Goal: Transaction & Acquisition: Purchase product/service

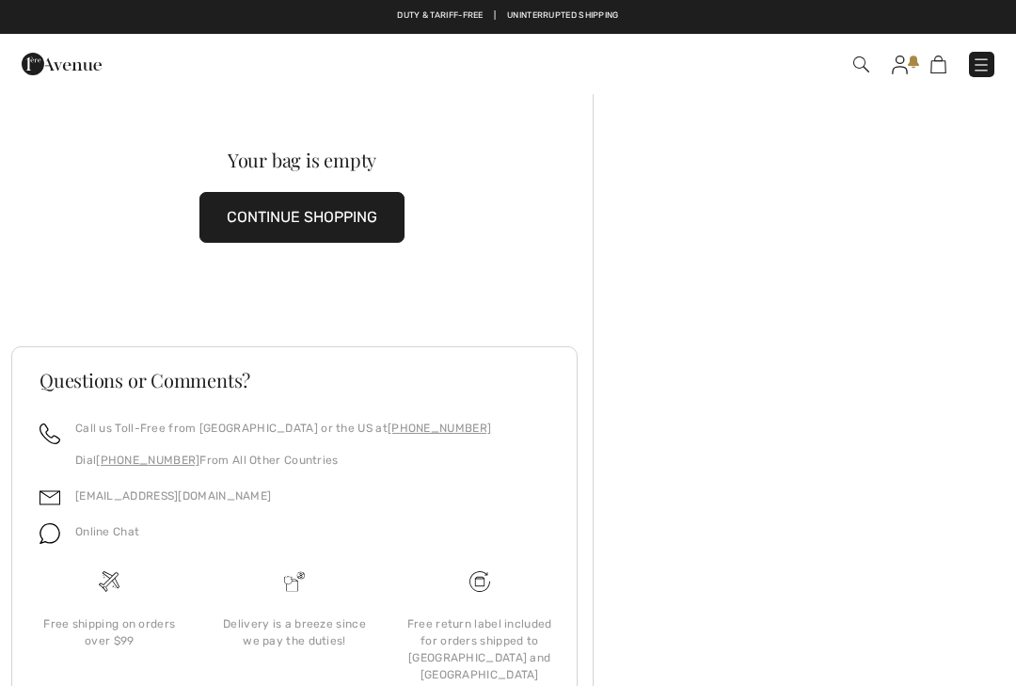
click at [903, 70] on img at bounding box center [900, 64] width 16 height 19
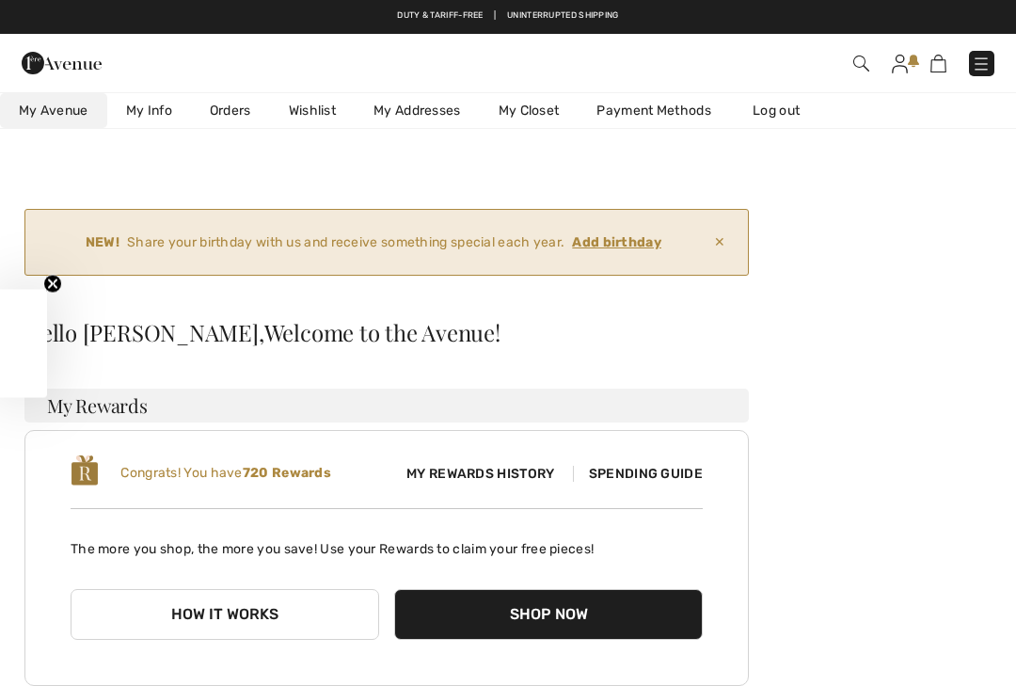
checkbox input "true"
click at [154, 108] on link "My Info" at bounding box center [149, 110] width 84 height 35
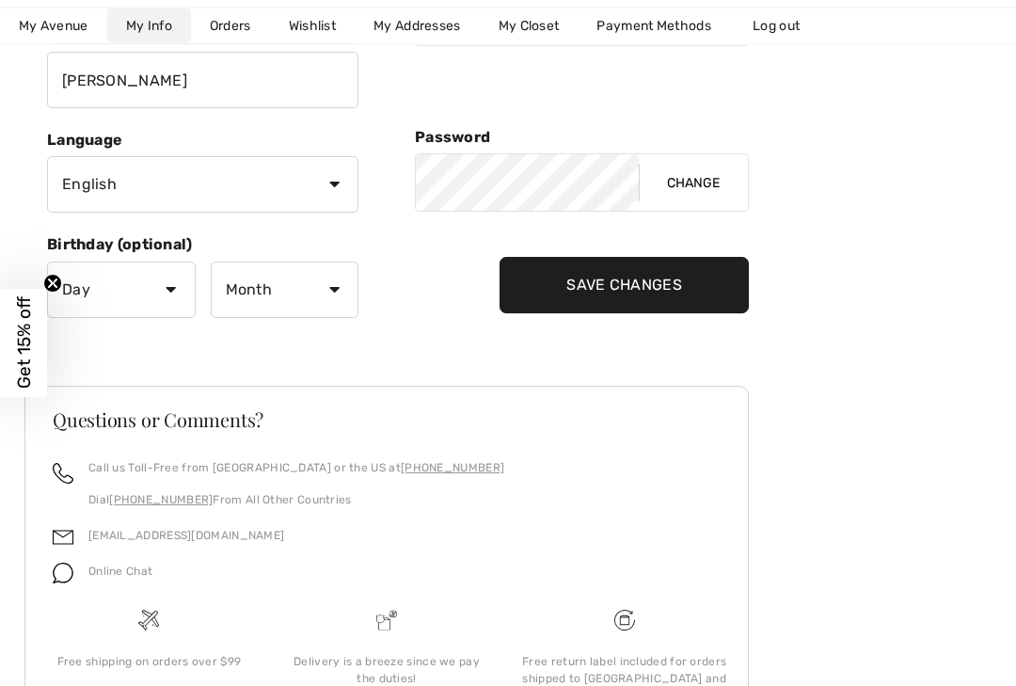
scroll to position [460, 0]
click at [166, 296] on select "Day 1 2 3 4 5 6 7 8 9 10 11 12 13 14 15 16 17 18 19 20 21 22 23 24 25 26 27 28 …" at bounding box center [121, 289] width 149 height 56
select select "26"
click at [329, 300] on select "Month January February March April May June July August September October Novem…" at bounding box center [285, 289] width 149 height 56
select select "4"
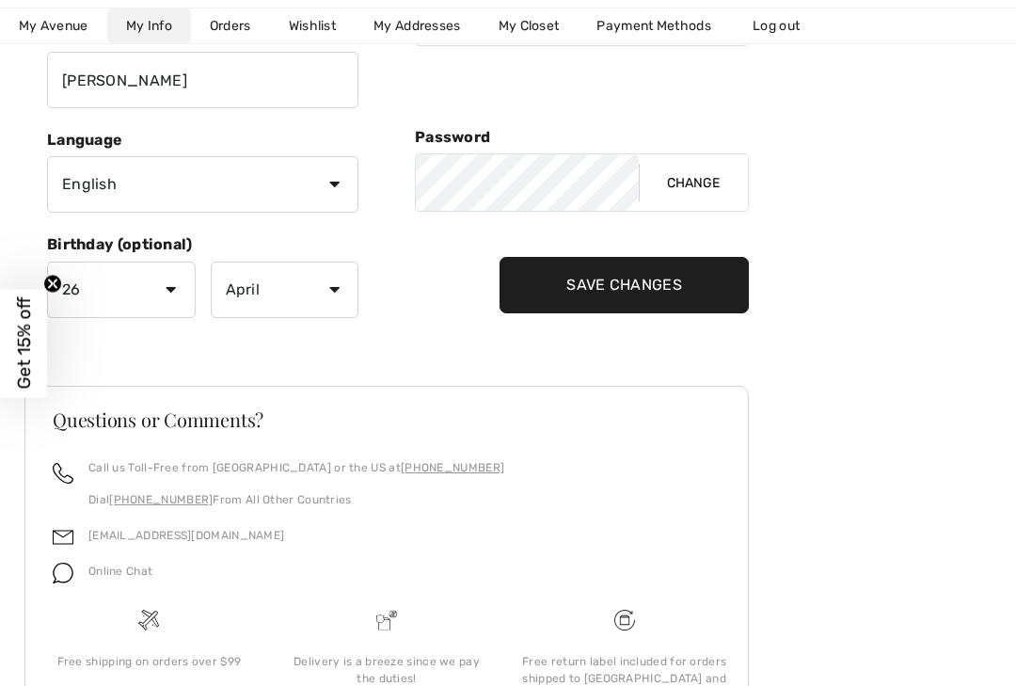
click at [644, 291] on input "Save Changes" at bounding box center [623, 285] width 249 height 56
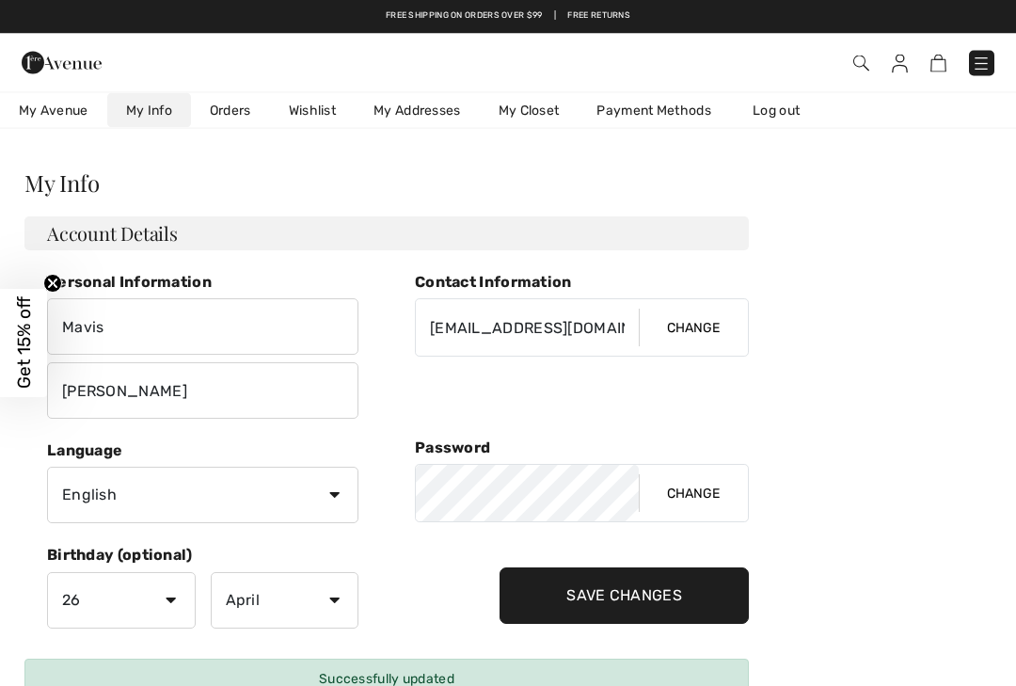
scroll to position [0, 0]
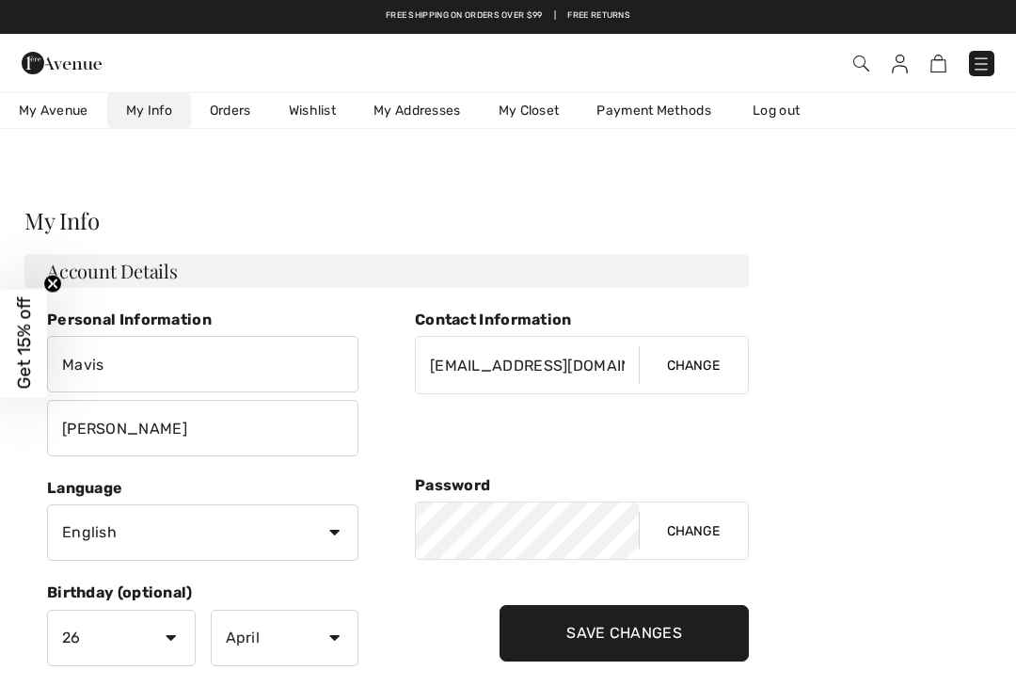
click at [53, 113] on span "My Avenue" at bounding box center [54, 111] width 70 height 20
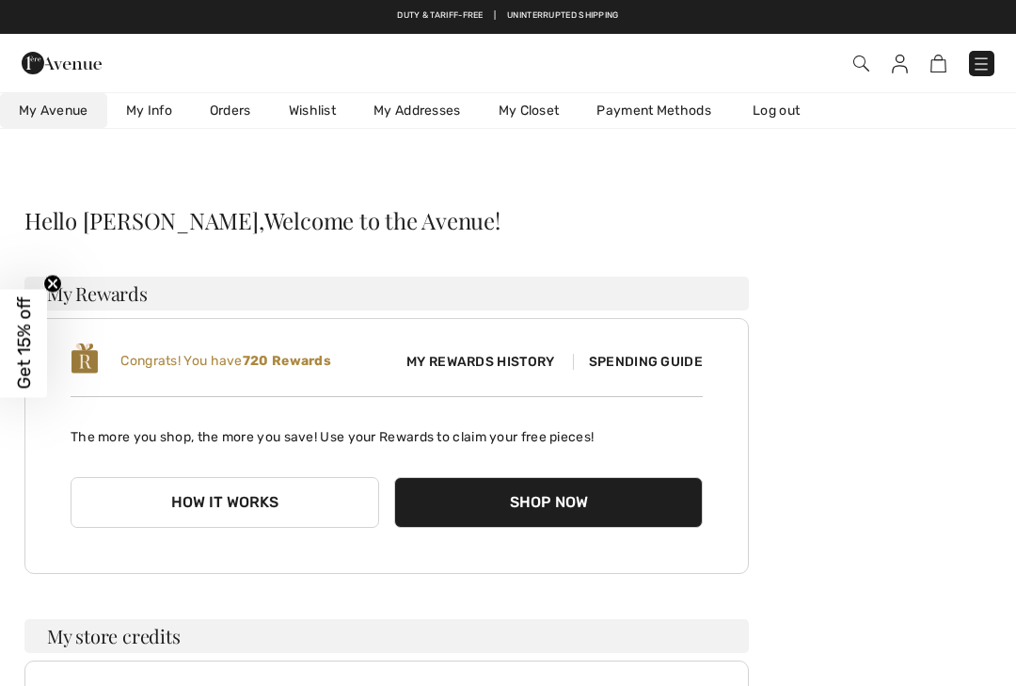
click at [327, 103] on link "Wishlist" at bounding box center [312, 110] width 85 height 35
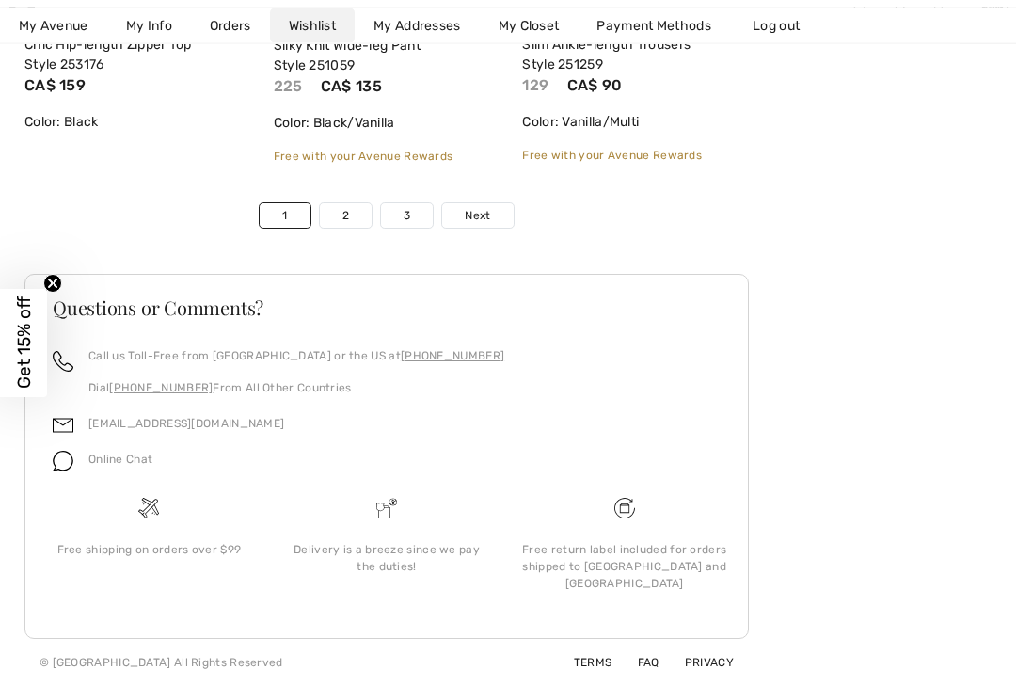
scroll to position [6312, 0]
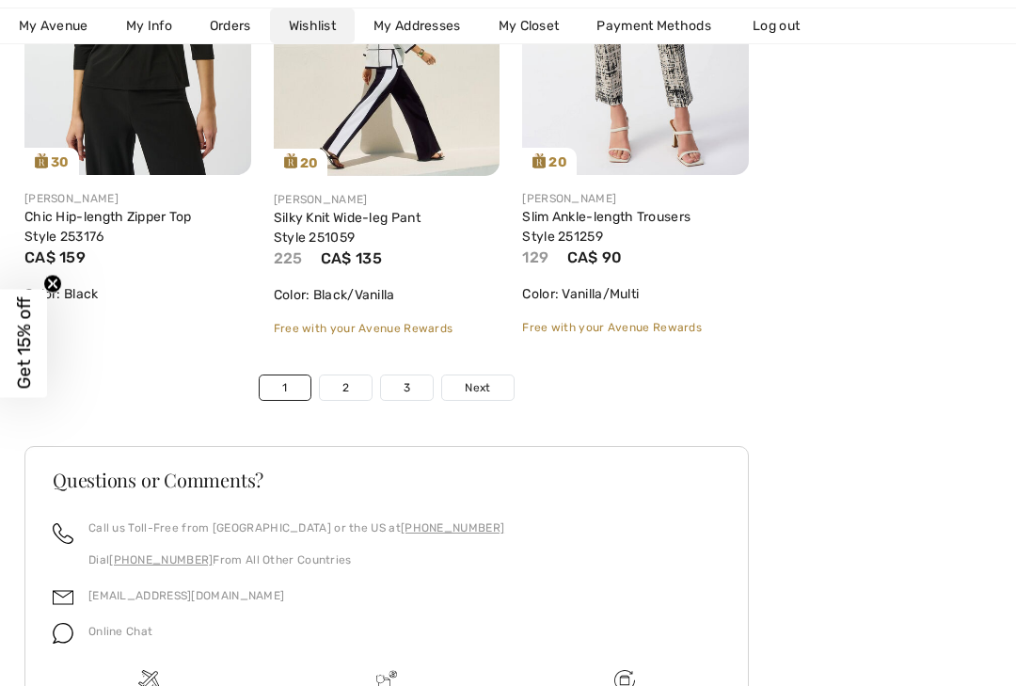
click at [348, 383] on link "2" at bounding box center [346, 387] width 52 height 24
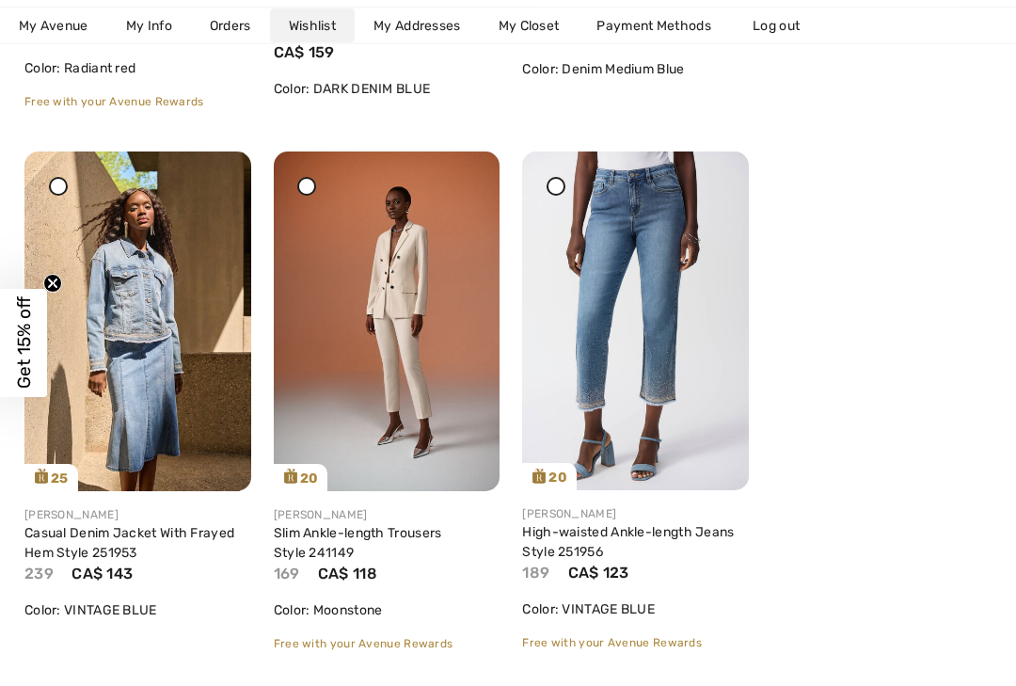
scroll to position [768, 0]
click at [126, 339] on img at bounding box center [137, 320] width 227 height 340
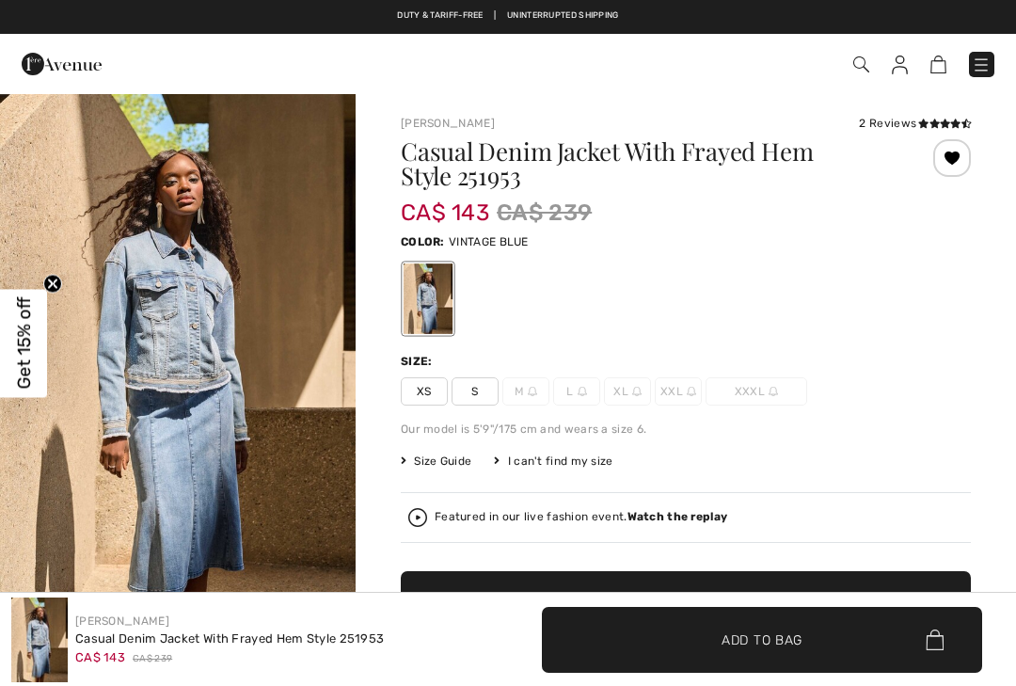
checkbox input "true"
click at [955, 157] on div at bounding box center [952, 158] width 38 height 38
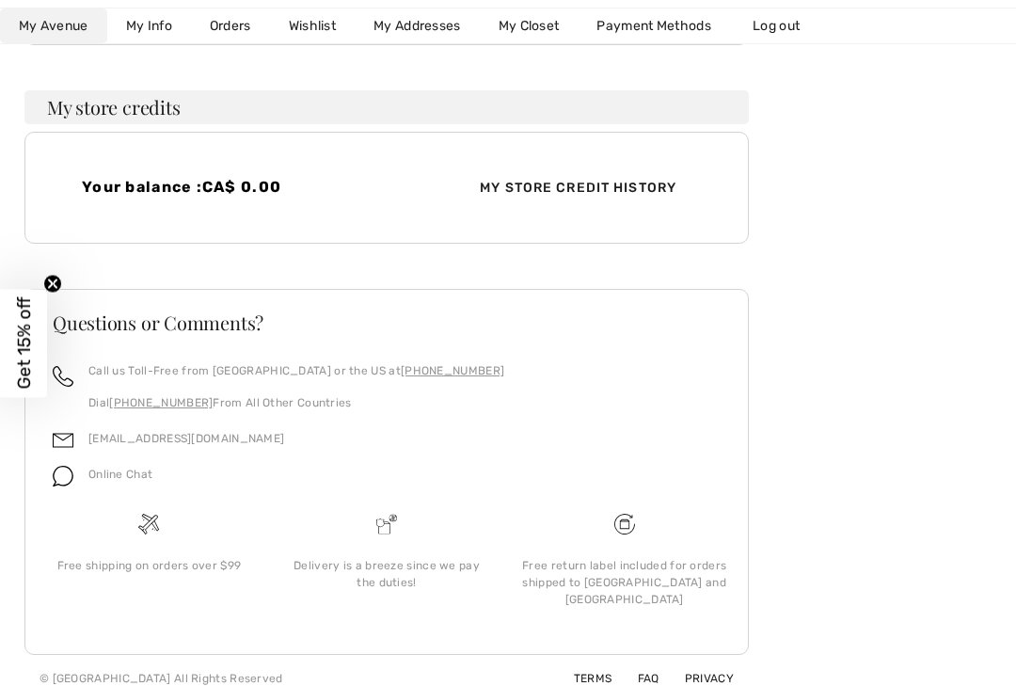
scroll to position [528, 0]
click at [302, 29] on link "Wishlist" at bounding box center [312, 25] width 85 height 35
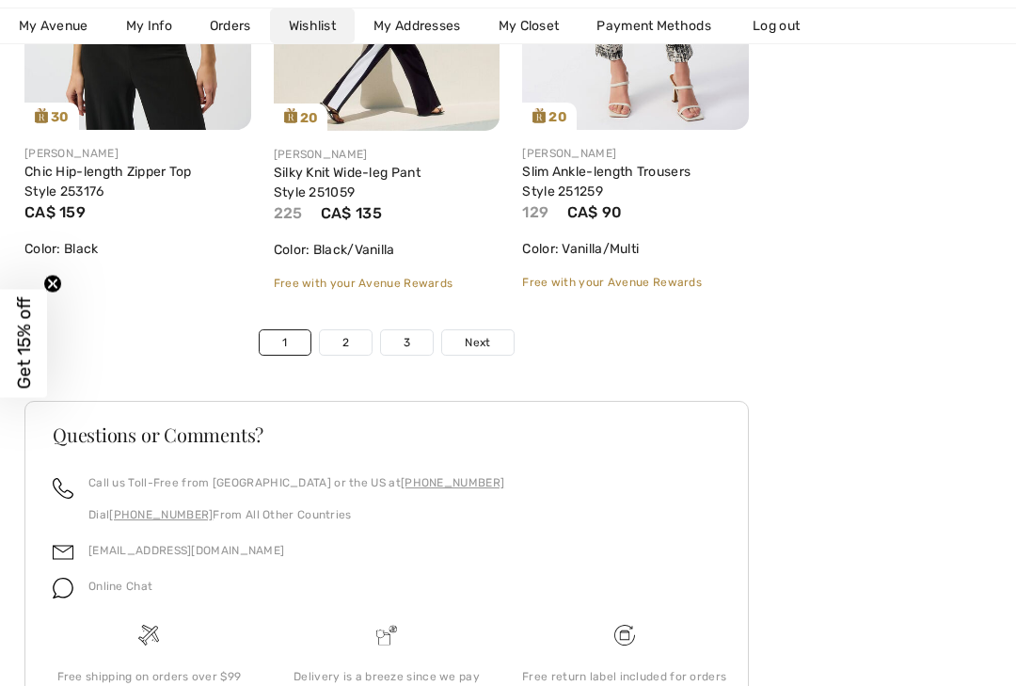
scroll to position [6433, 0]
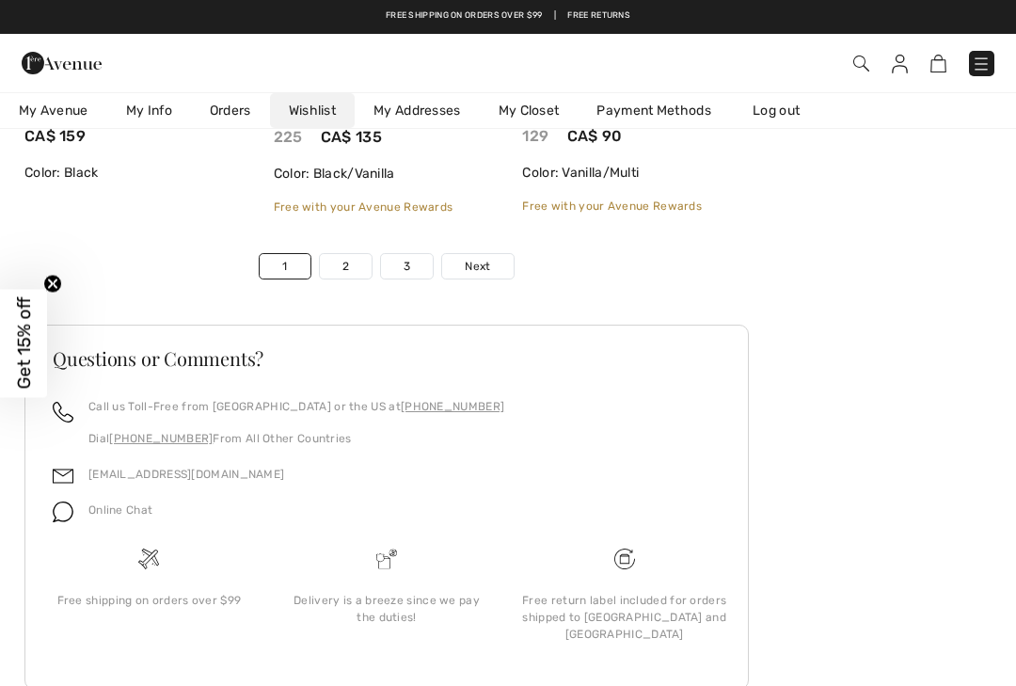
click at [341, 269] on link "2" at bounding box center [346, 266] width 52 height 24
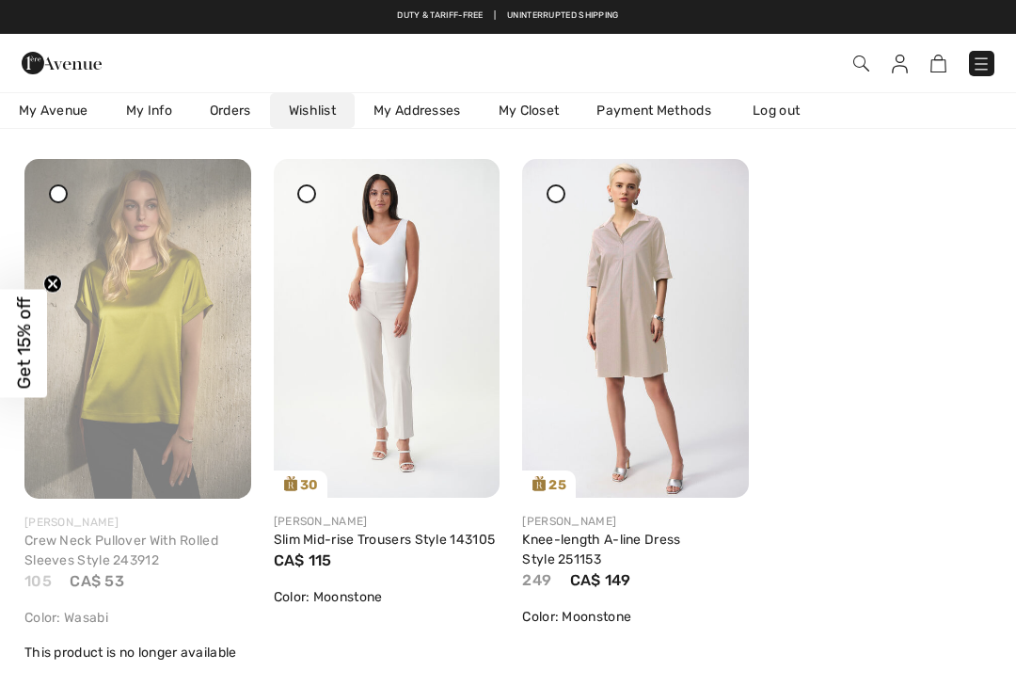
scroll to position [1208, 0]
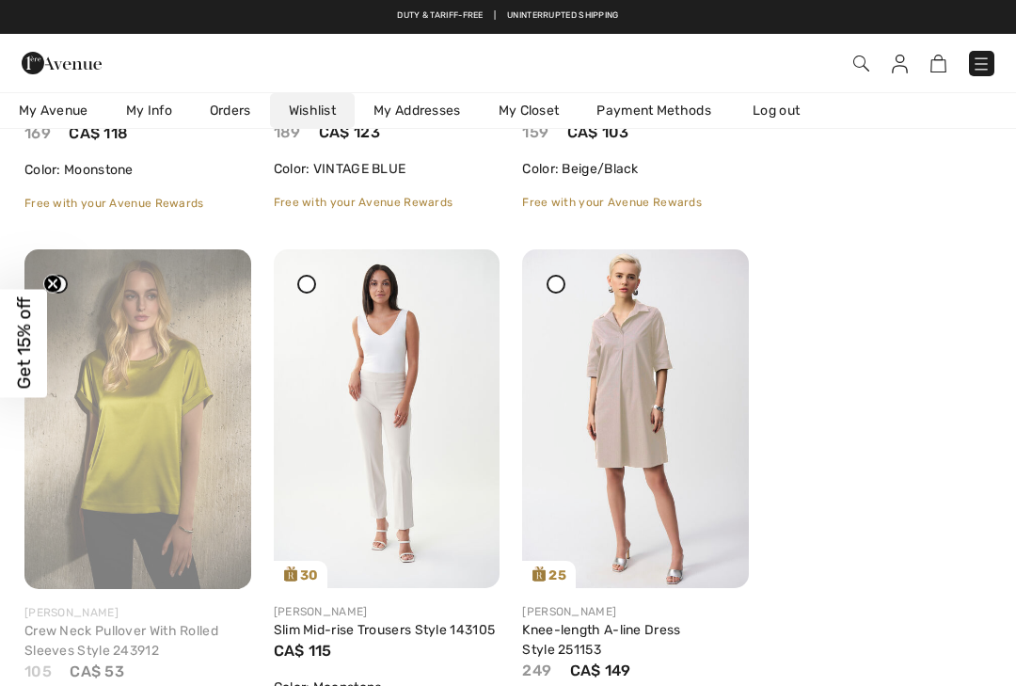
click at [232, 264] on img at bounding box center [137, 419] width 227 height 340
click at [213, 276] on div at bounding box center [214, 262] width 26 height 26
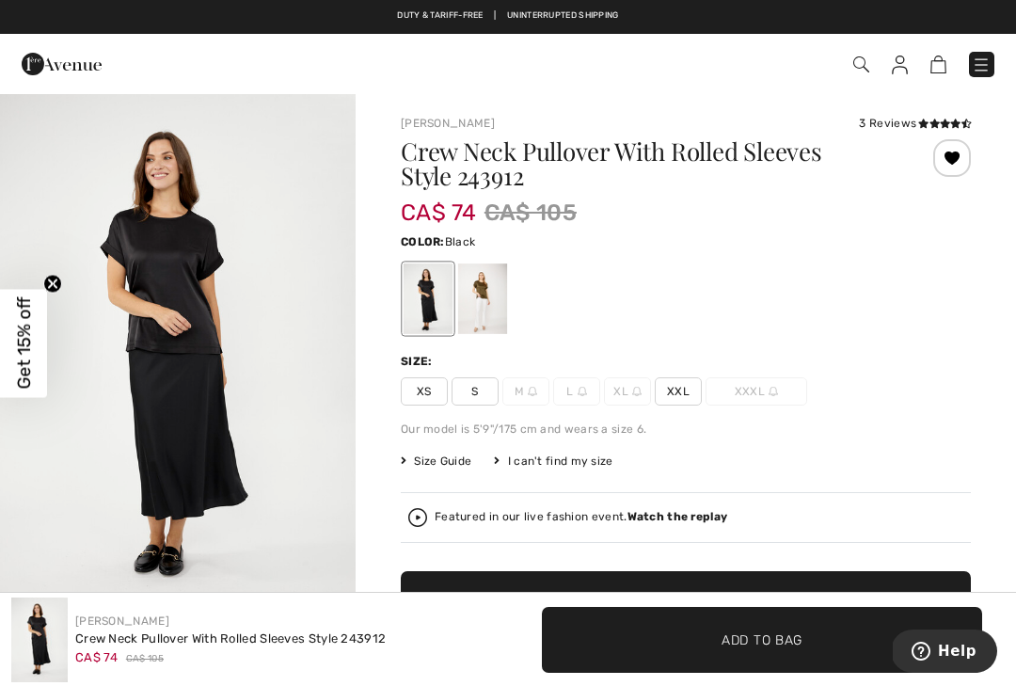
click at [954, 153] on div at bounding box center [952, 158] width 38 height 38
click at [496, 289] on div at bounding box center [482, 298] width 49 height 71
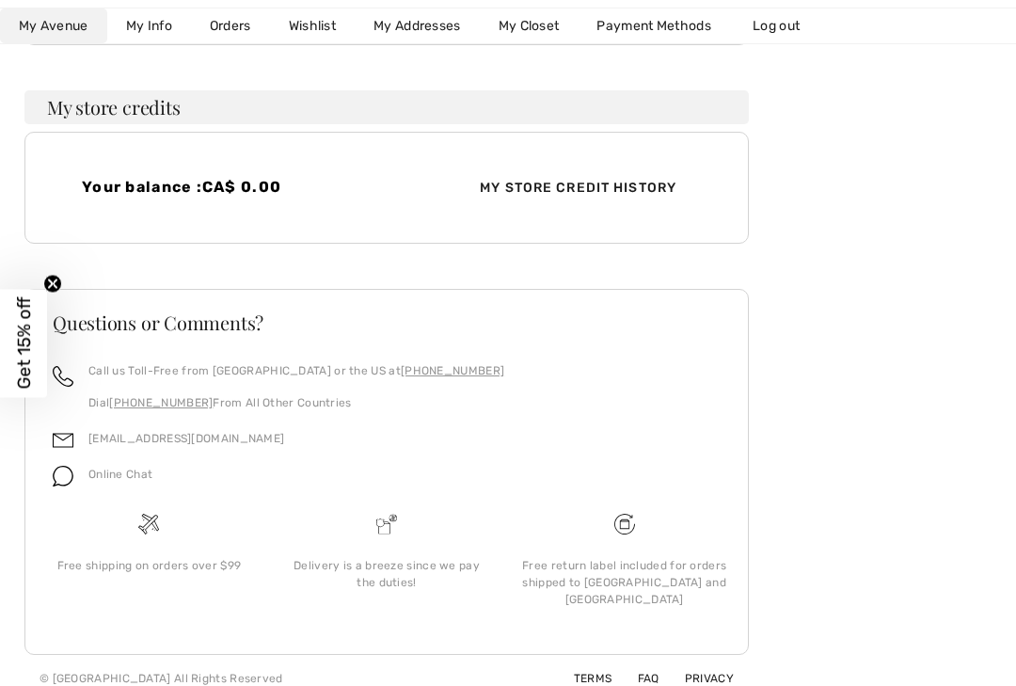
scroll to position [528, 0]
click at [318, 29] on link "Wishlist" at bounding box center [312, 25] width 85 height 35
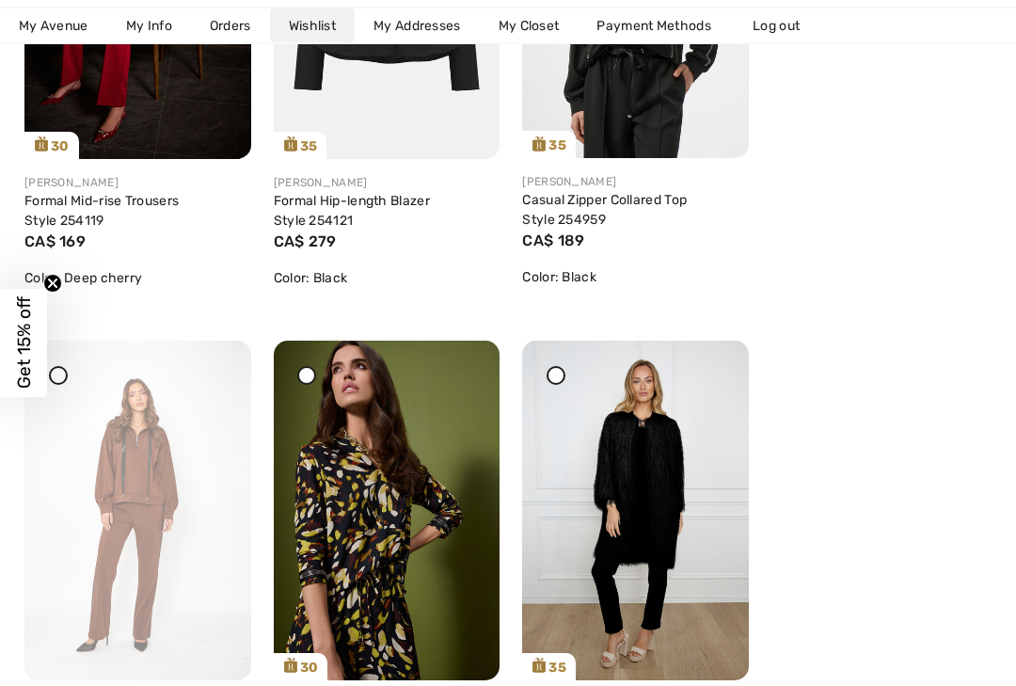
scroll to position [559, 0]
click at [210, 360] on icon at bounding box center [214, 353] width 11 height 13
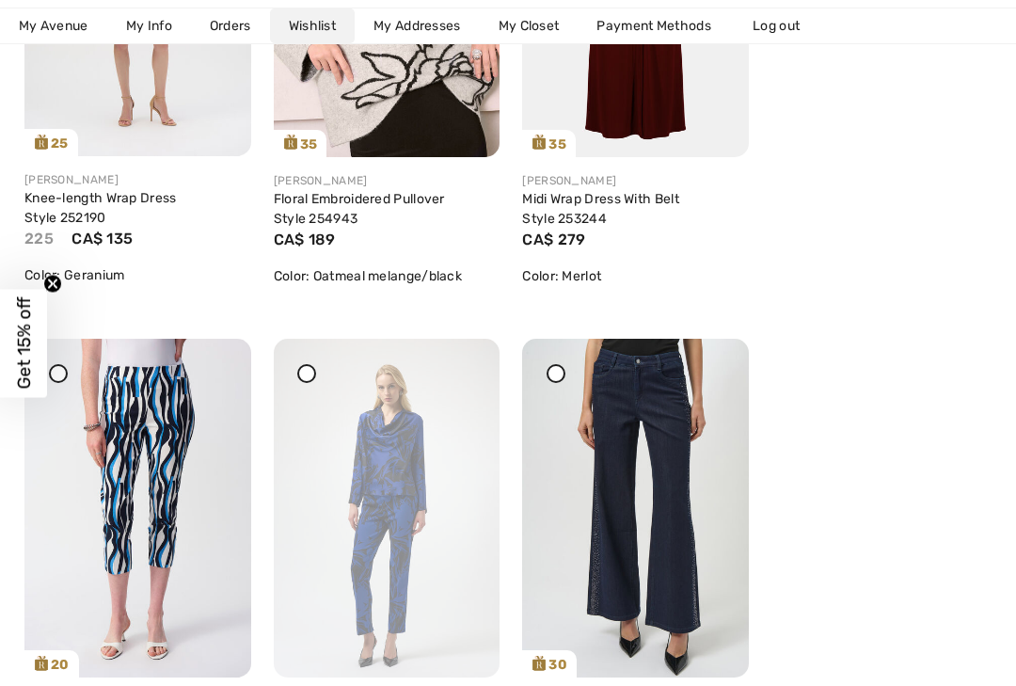
scroll to position [1717, 0]
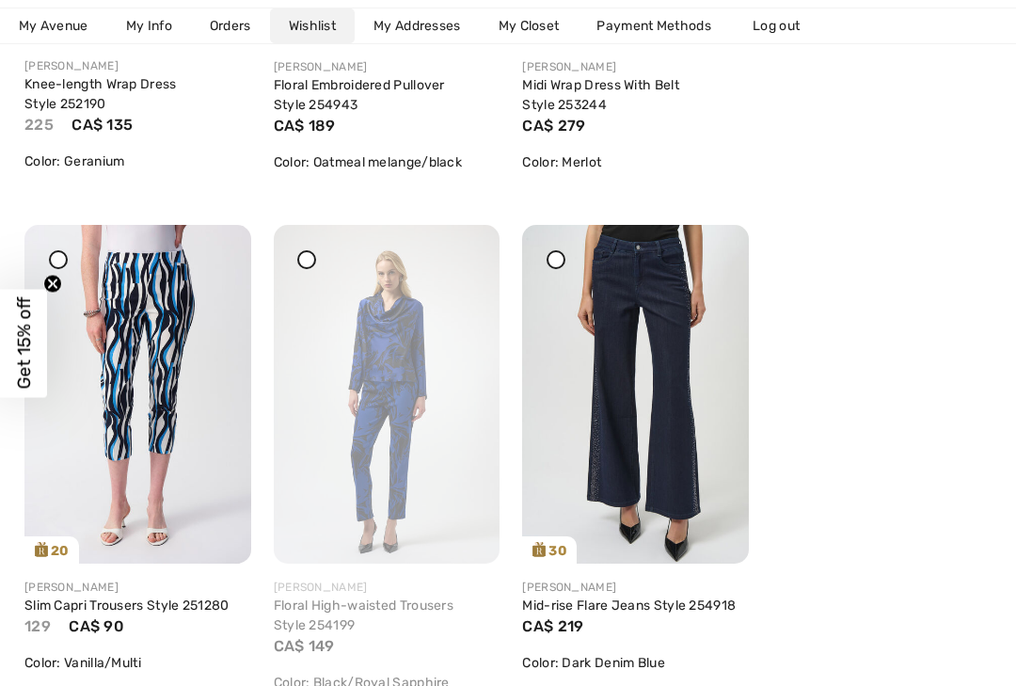
click at [473, 246] on img at bounding box center [387, 394] width 227 height 339
click at [464, 232] on icon at bounding box center [462, 237] width 11 height 13
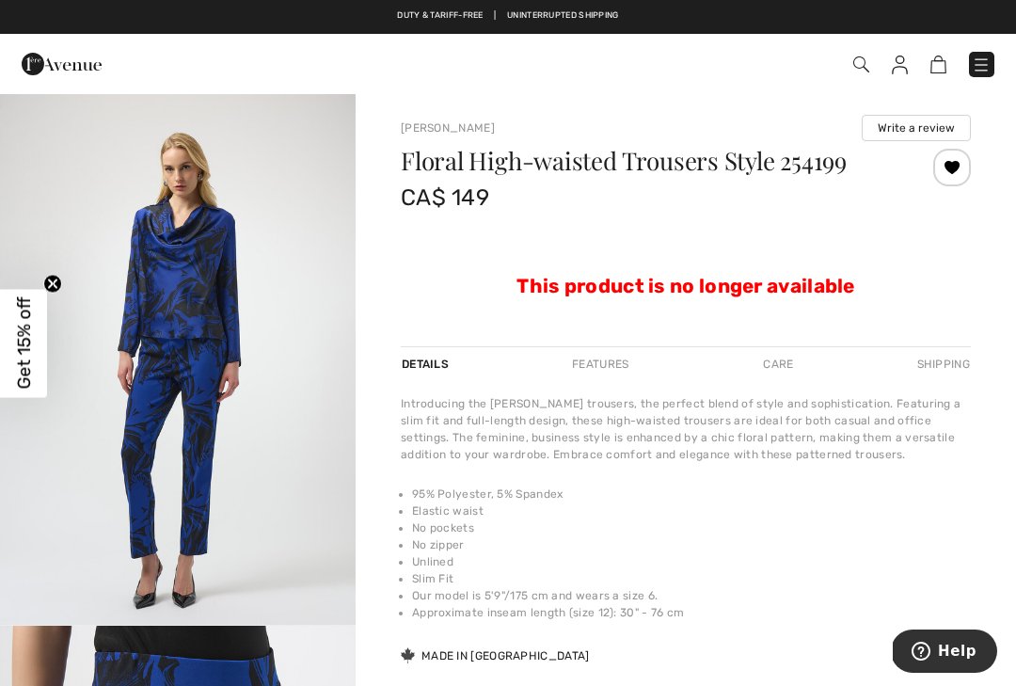
click at [957, 166] on div at bounding box center [952, 168] width 38 height 38
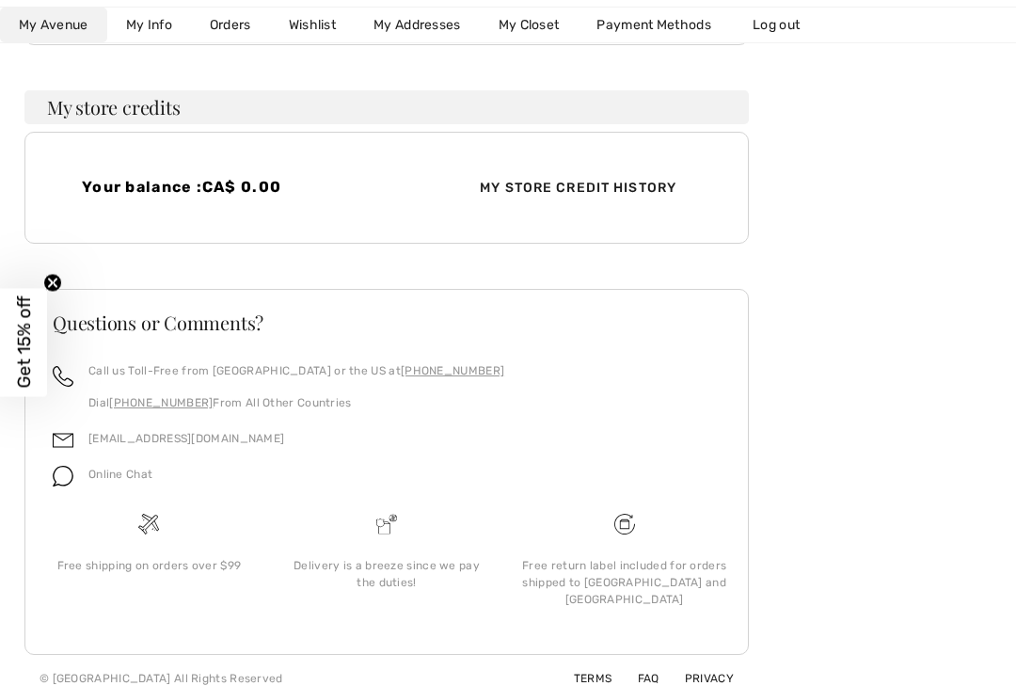
click at [986, 420] on div "Hello [PERSON_NAME], Welcome to the Avenue! My Rewards Congrats! You have 720 R…" at bounding box center [508, 189] width 971 height 1025
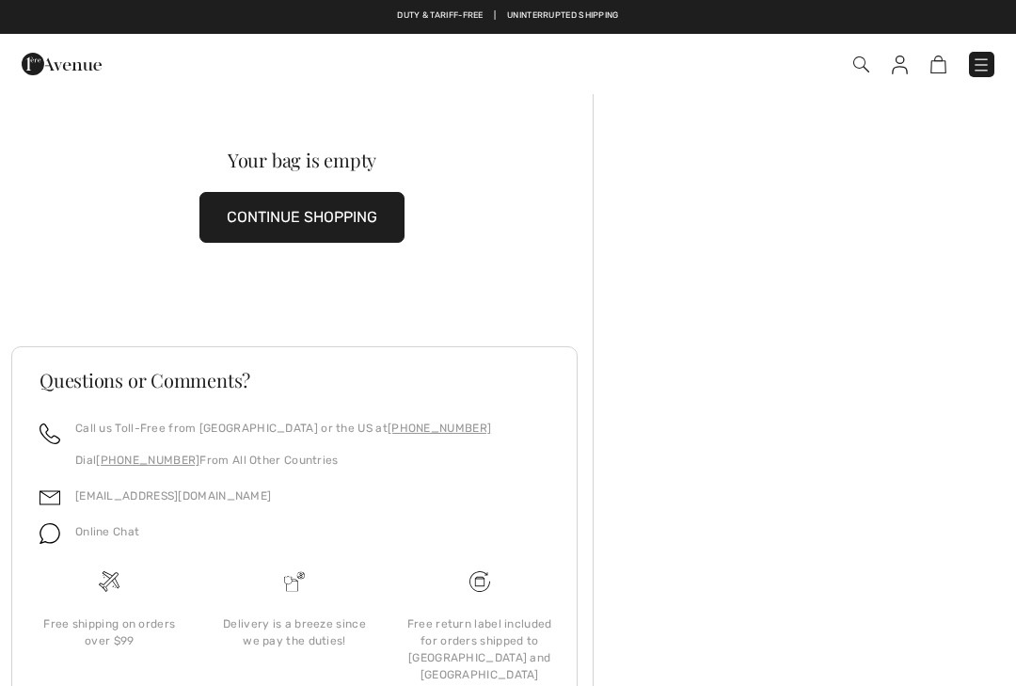
click at [984, 66] on img at bounding box center [981, 64] width 19 height 19
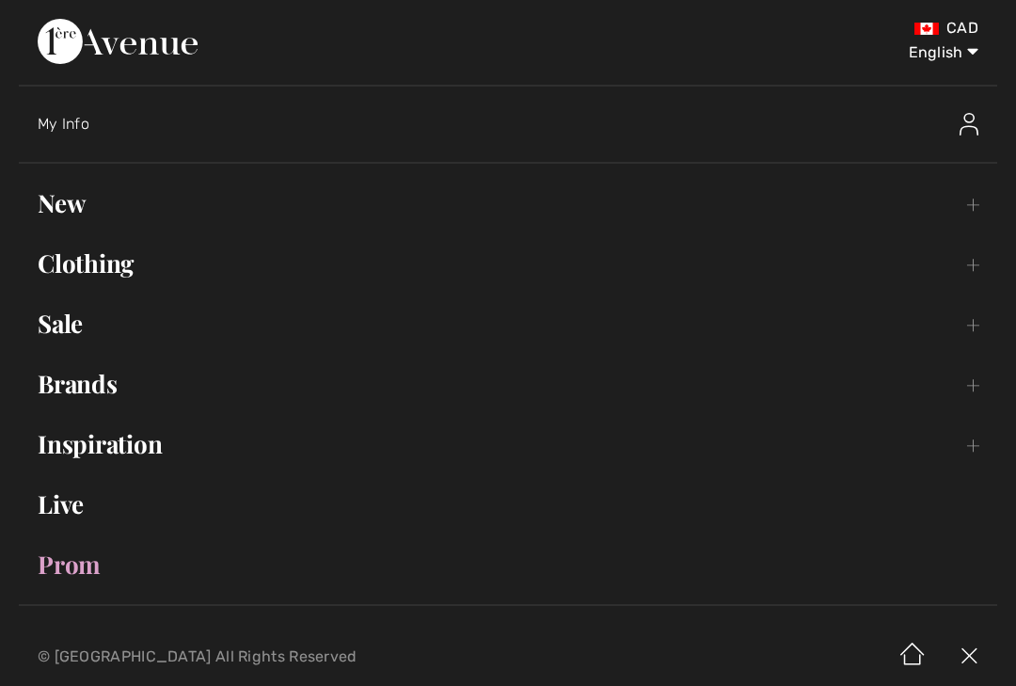
click at [62, 317] on link "Sale Toggle submenu" at bounding box center [508, 323] width 978 height 41
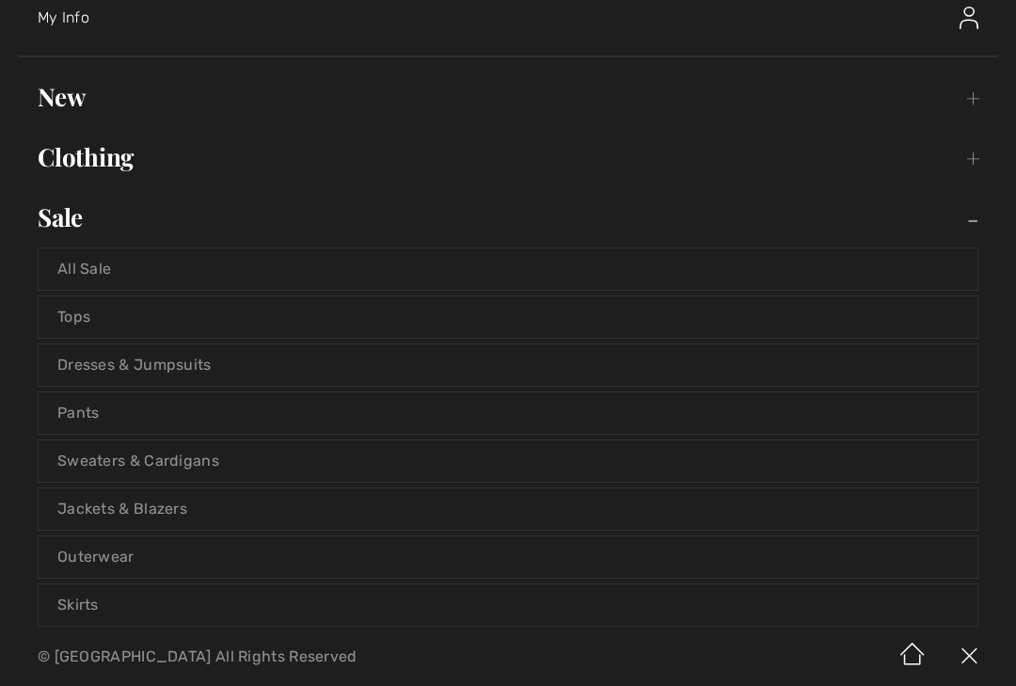
scroll to position [110, 0]
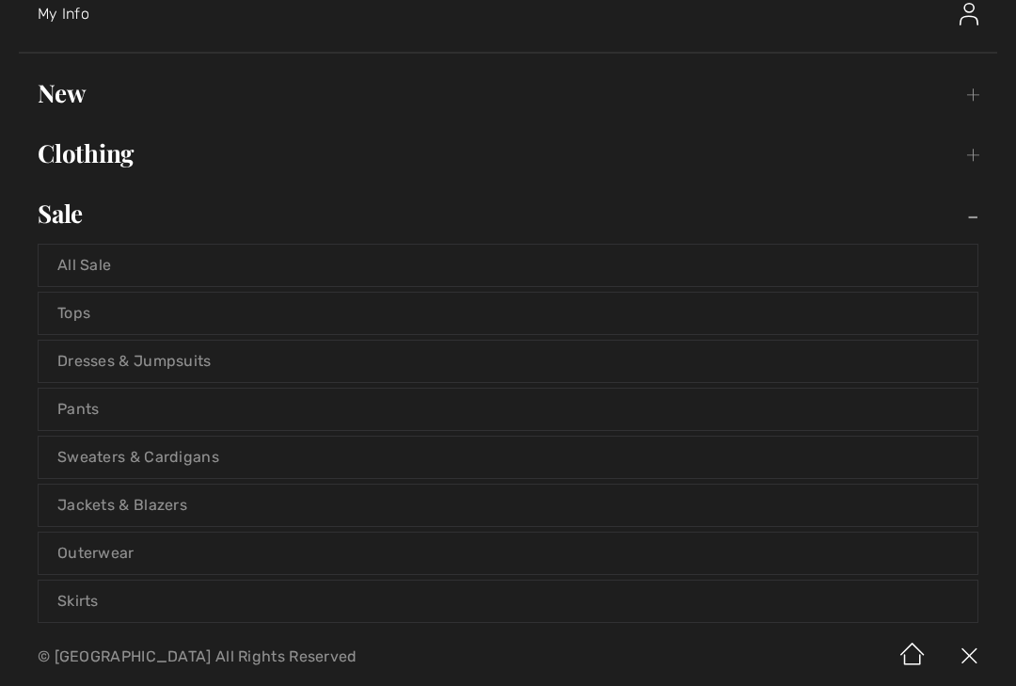
click at [78, 464] on link "Sweaters & Cardigans" at bounding box center [508, 456] width 939 height 41
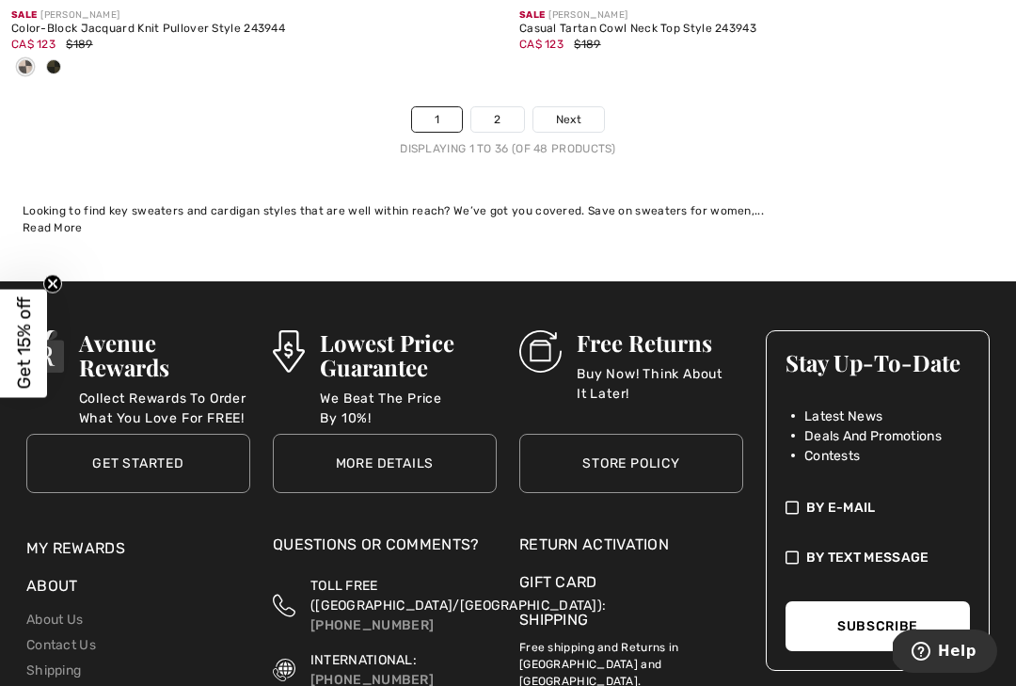
scroll to position [15335, 0]
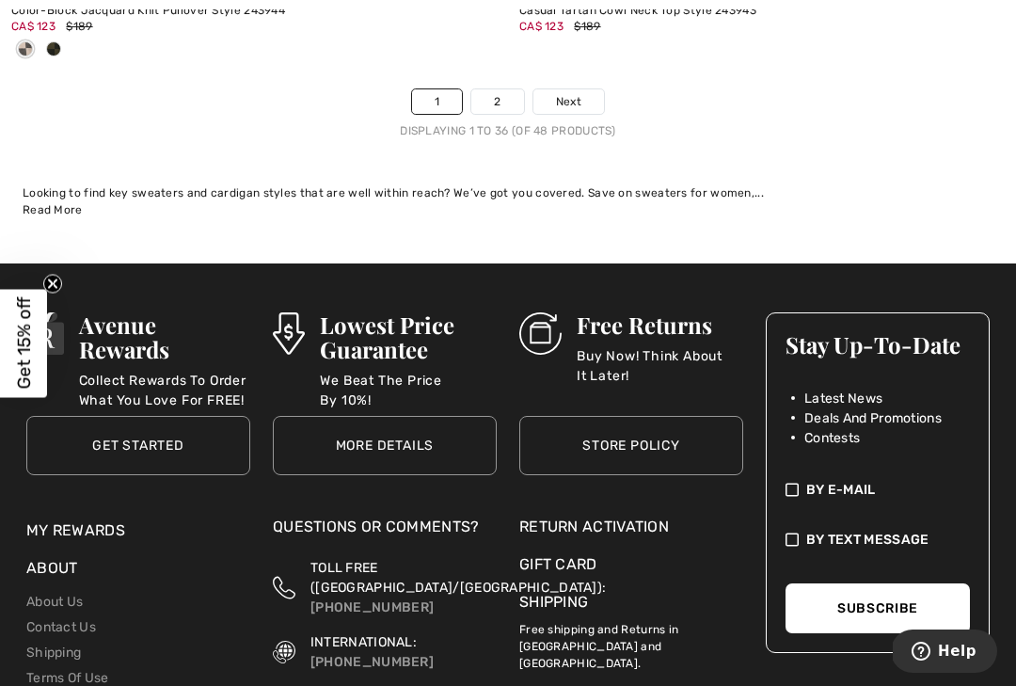
click at [507, 89] on link "2" at bounding box center [497, 101] width 52 height 24
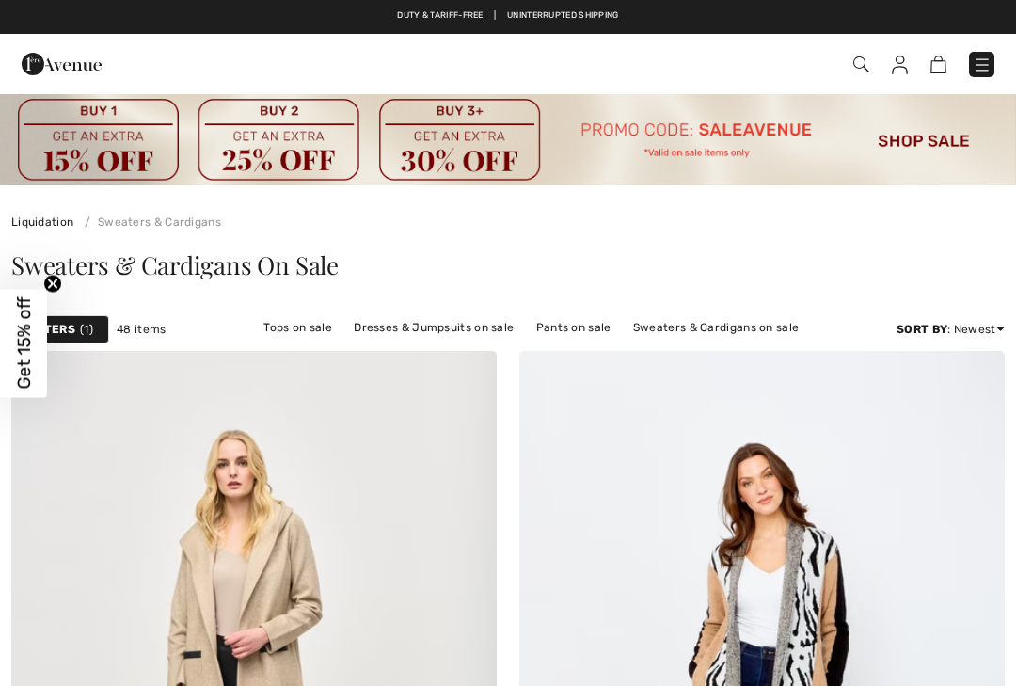
checkbox input "true"
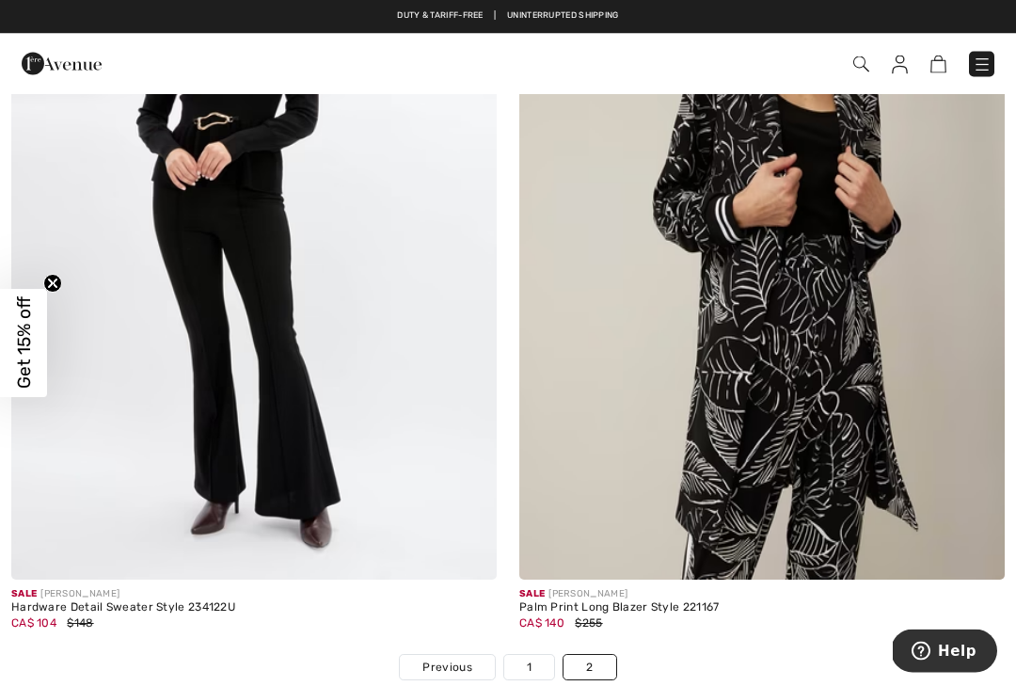
scroll to position [4566, 0]
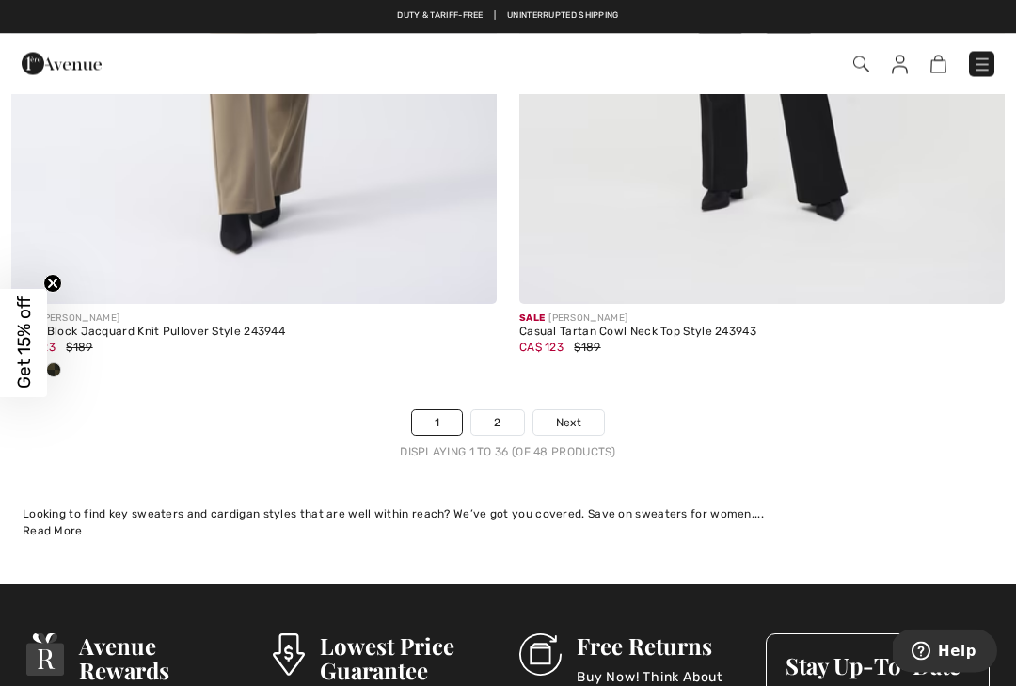
scroll to position [14921, 0]
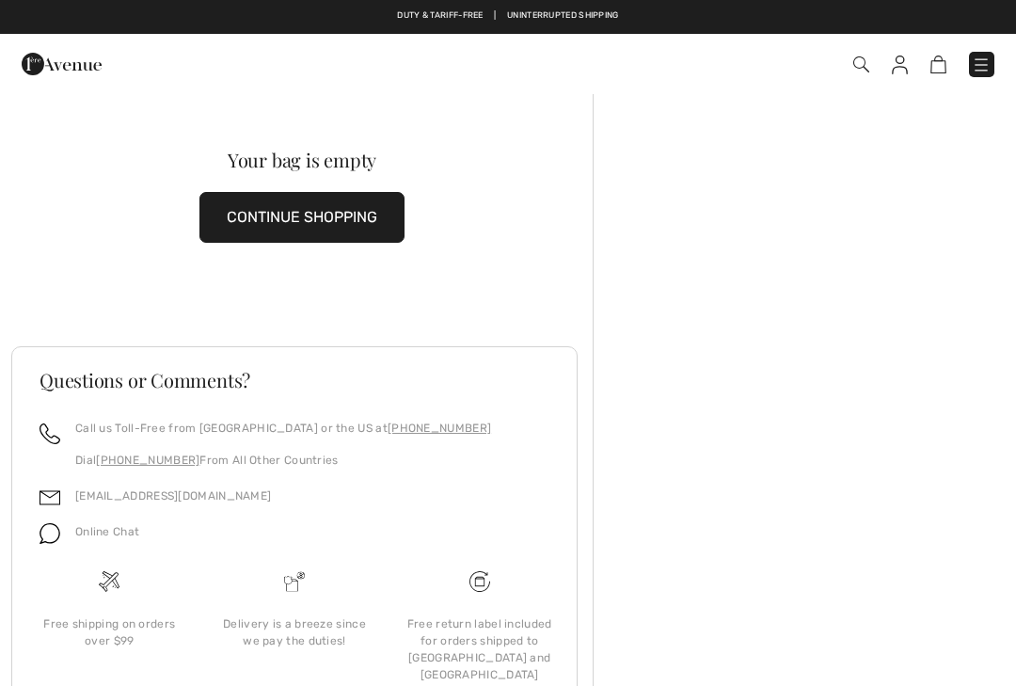
click at [987, 70] on img at bounding box center [981, 64] width 19 height 19
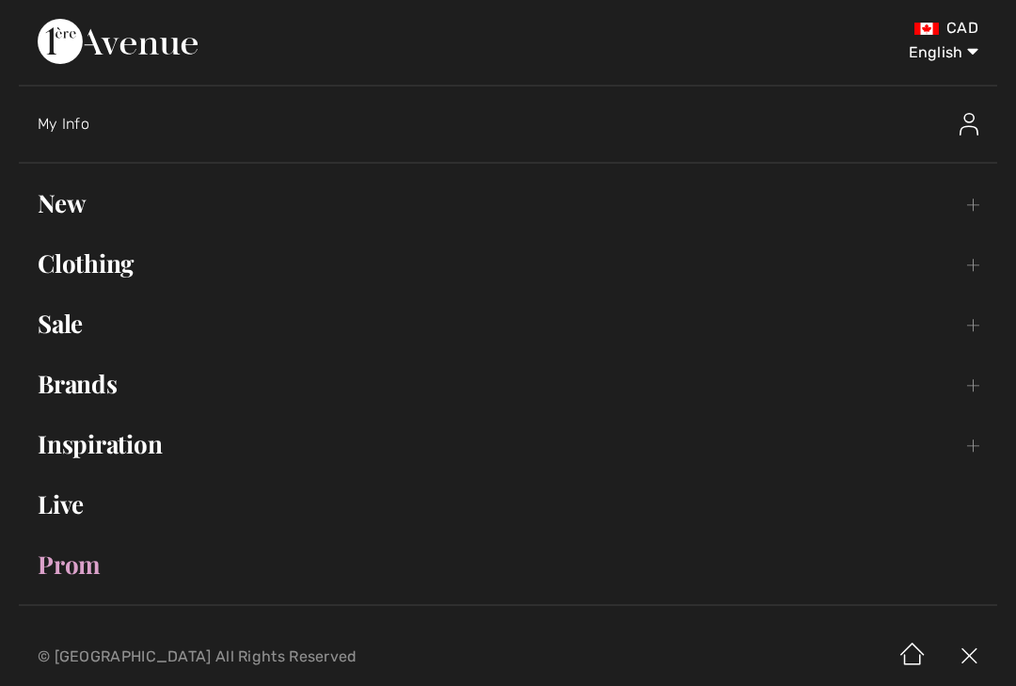
click at [55, 326] on link "Sale Toggle submenu" at bounding box center [508, 323] width 978 height 41
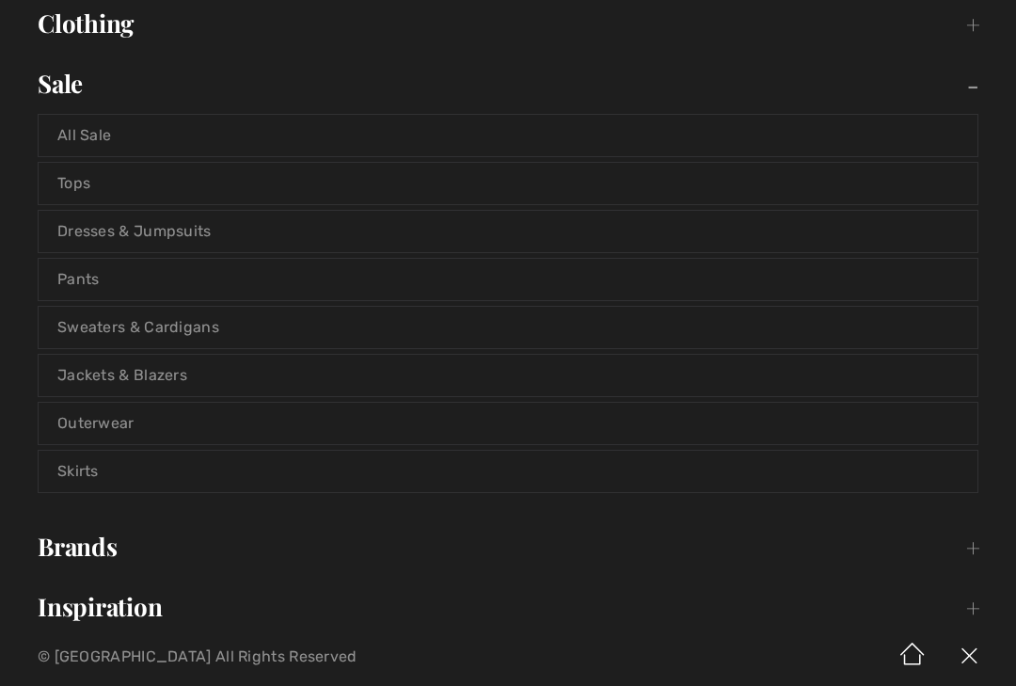
scroll to position [245, 0]
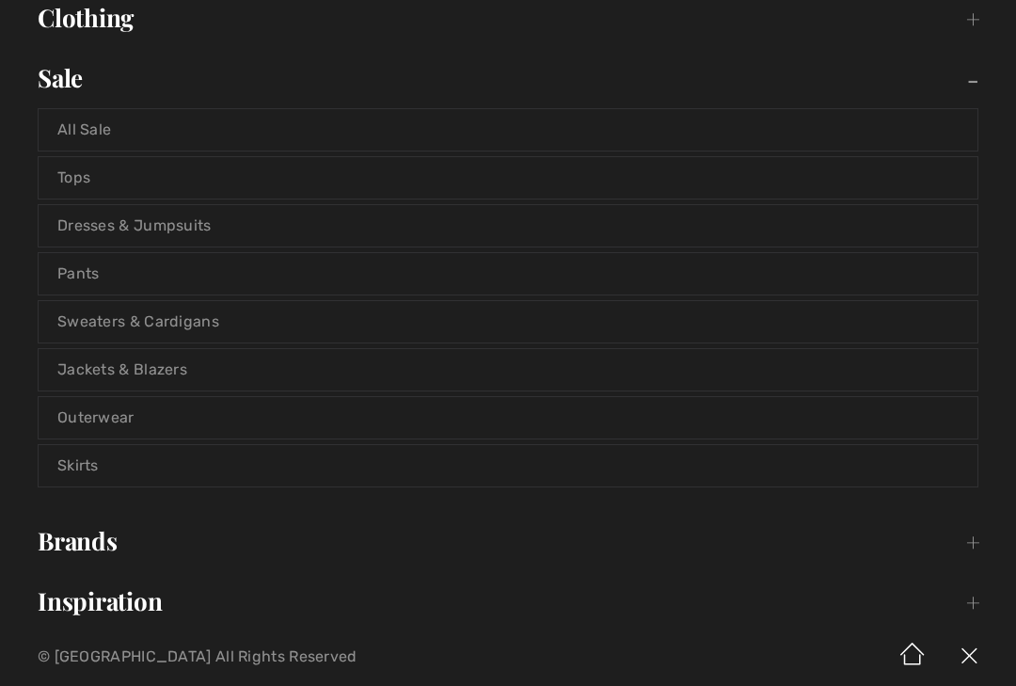
click at [65, 370] on link "Jackets & Blazers" at bounding box center [508, 369] width 939 height 41
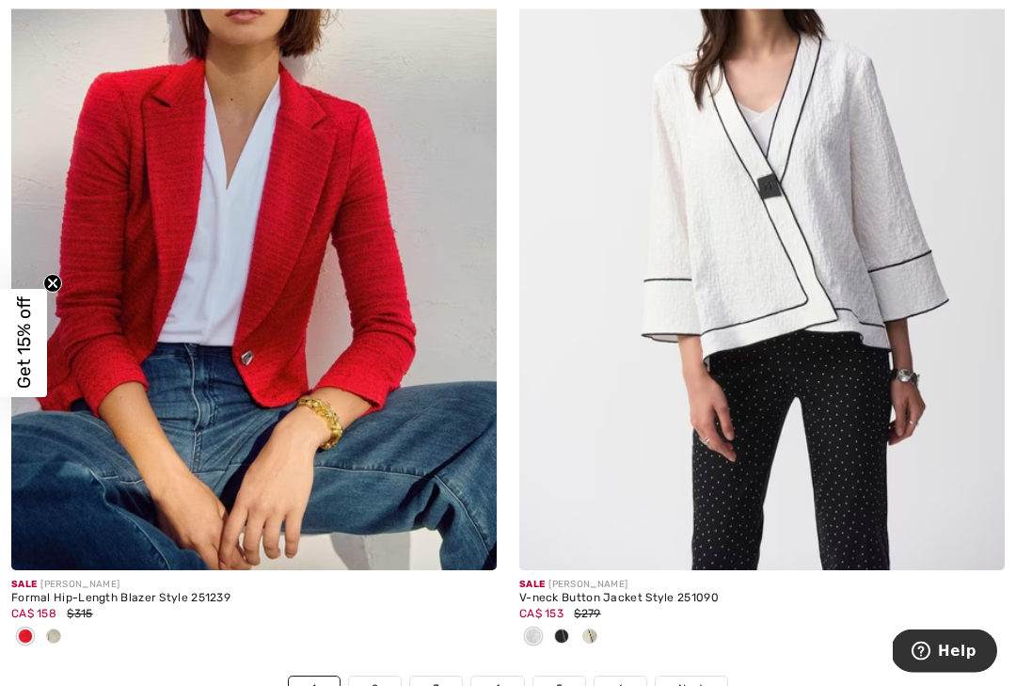
scroll to position [14810, 0]
click at [162, 316] on img at bounding box center [253, 206] width 485 height 728
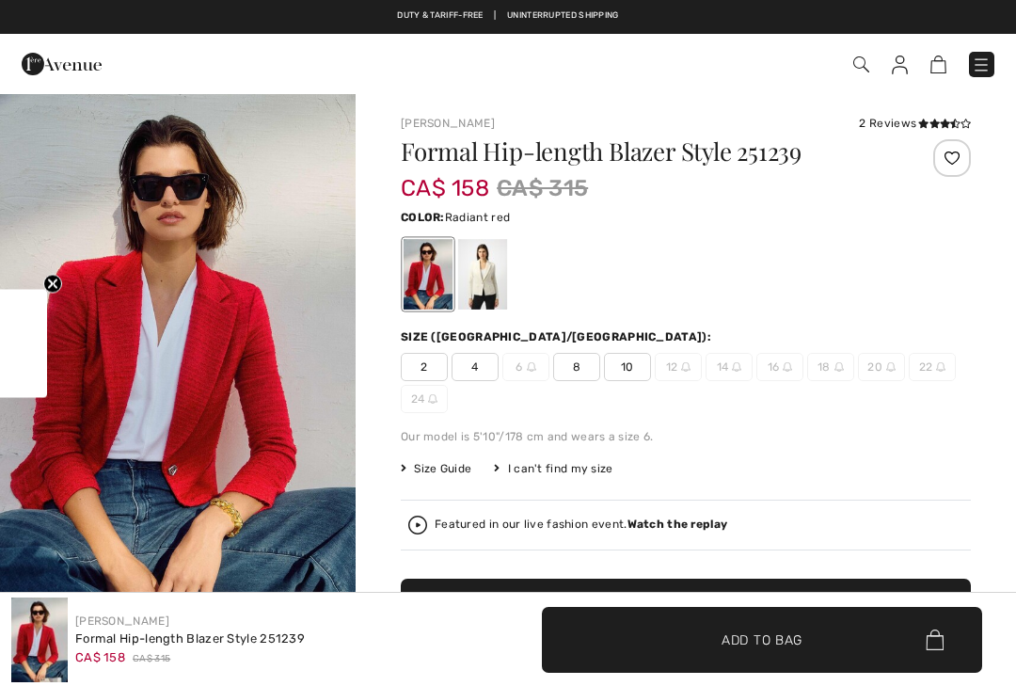
checkbox input "true"
click at [566, 470] on div "I can't find my size" at bounding box center [553, 468] width 119 height 17
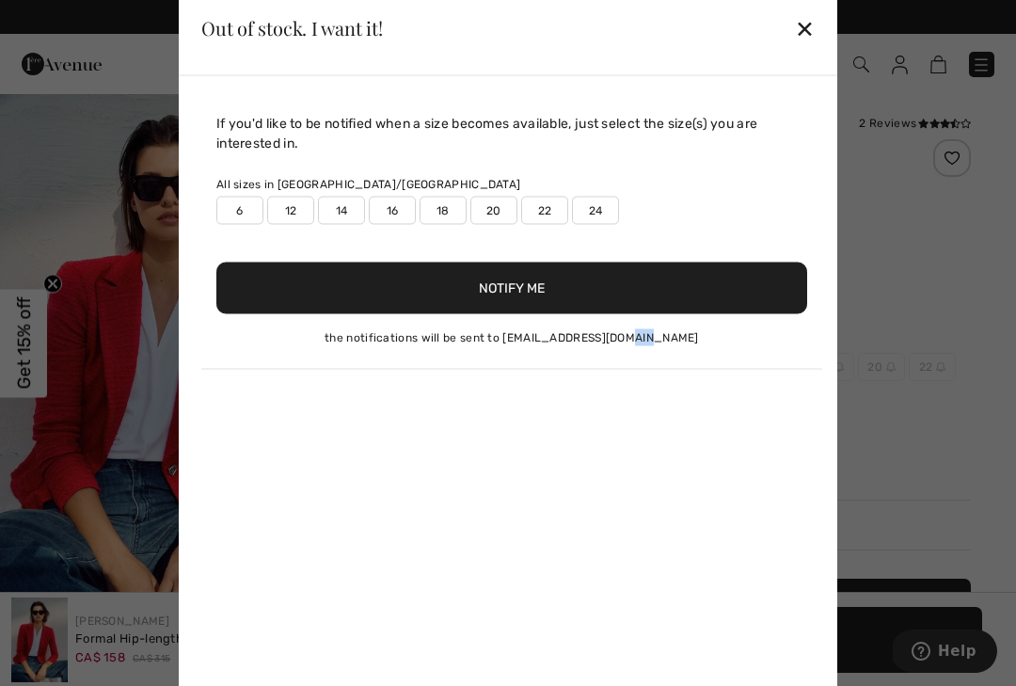
click at [344, 211] on label "14" at bounding box center [341, 210] width 47 height 28
type input "true"
click at [391, 209] on label "16" at bounding box center [392, 210] width 47 height 28
type input "true"
click at [563, 292] on button "Notify Me" at bounding box center [511, 287] width 591 height 52
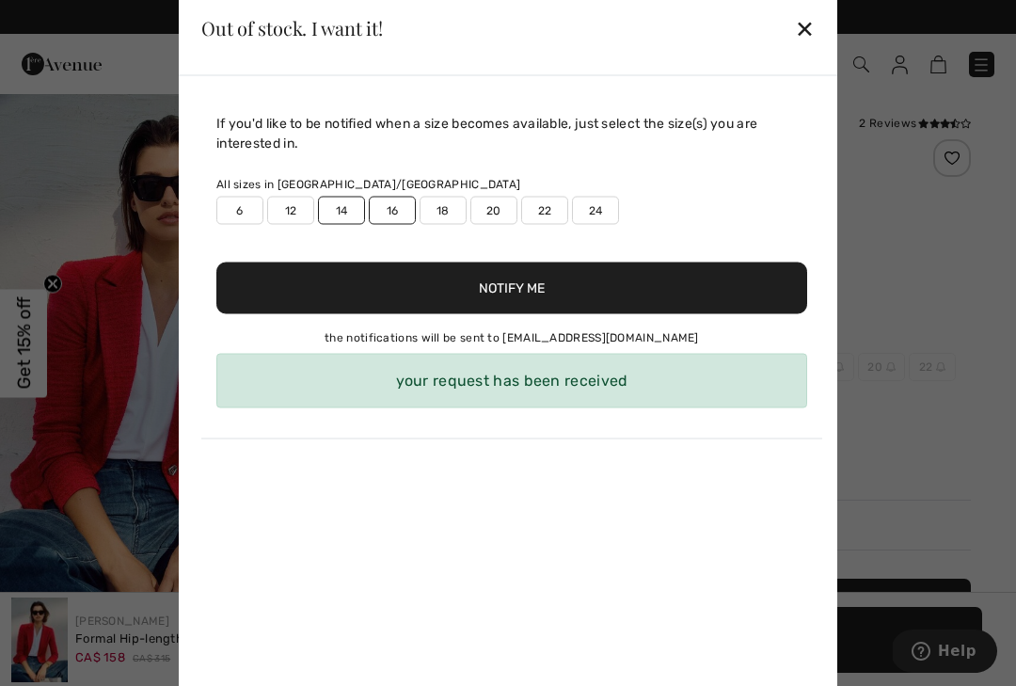
click at [809, 24] on div "✕" at bounding box center [805, 28] width 20 height 40
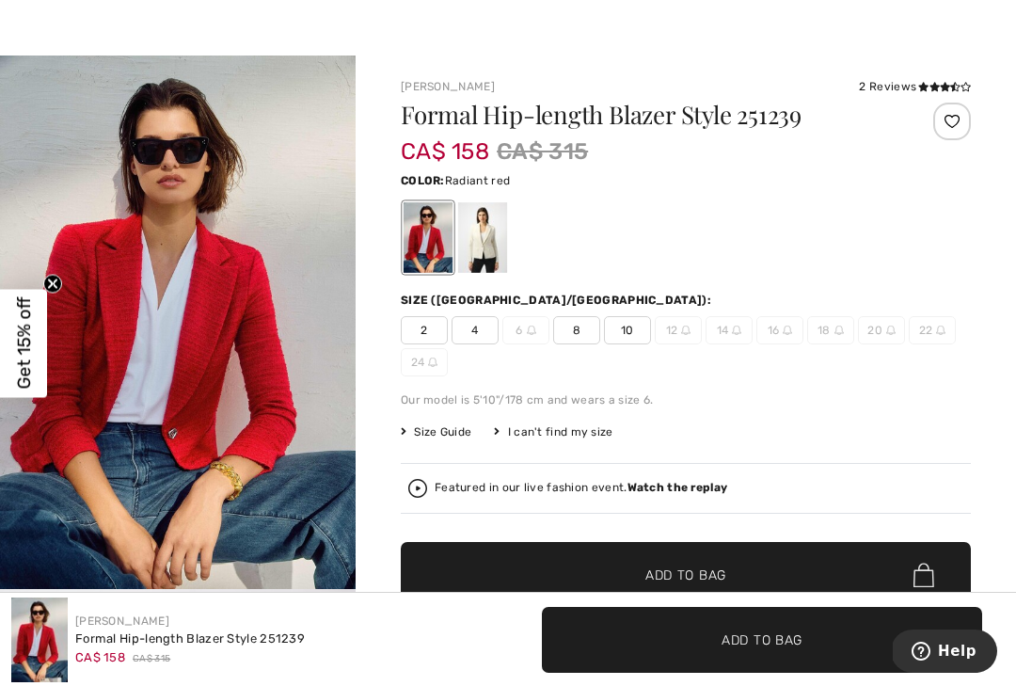
scroll to position [135, 0]
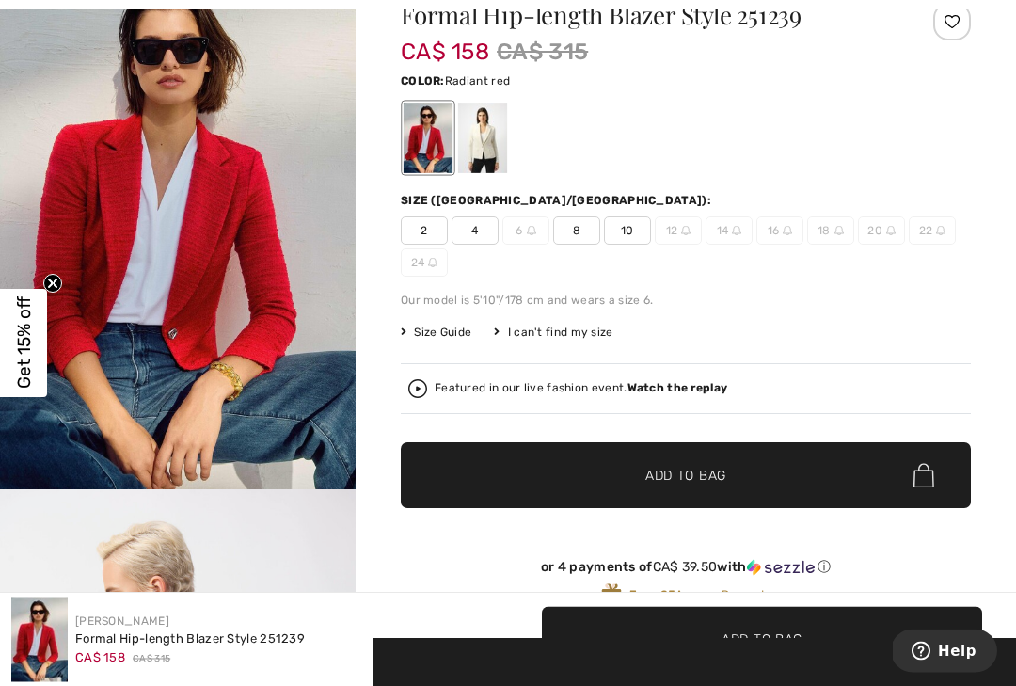
click at [669, 393] on strong "Watch the replay" at bounding box center [677, 388] width 101 height 13
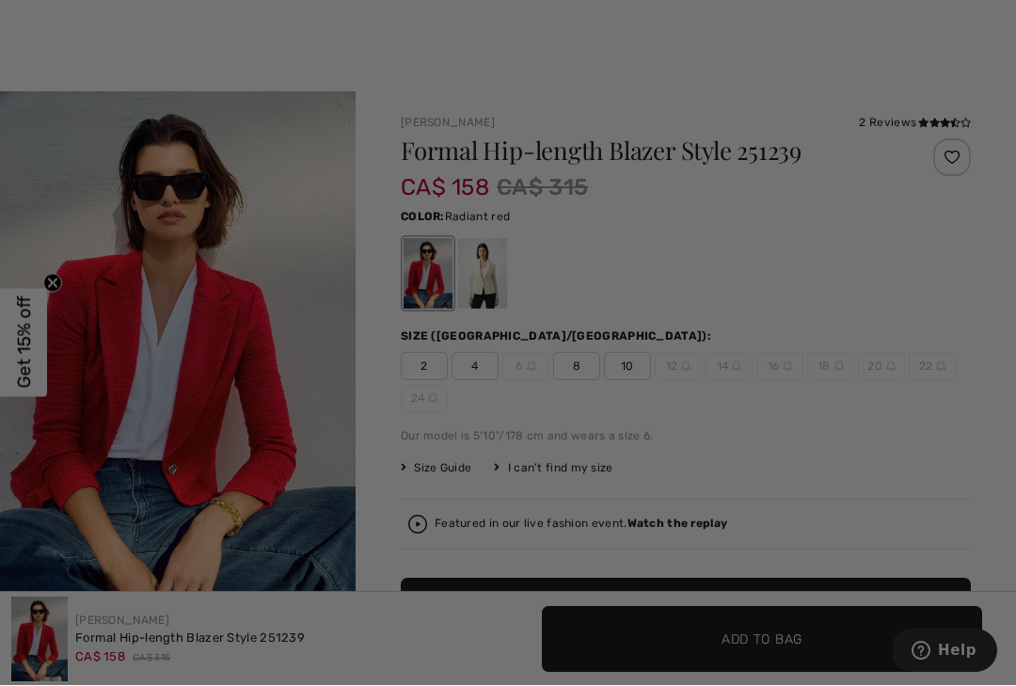
scroll to position [0, 0]
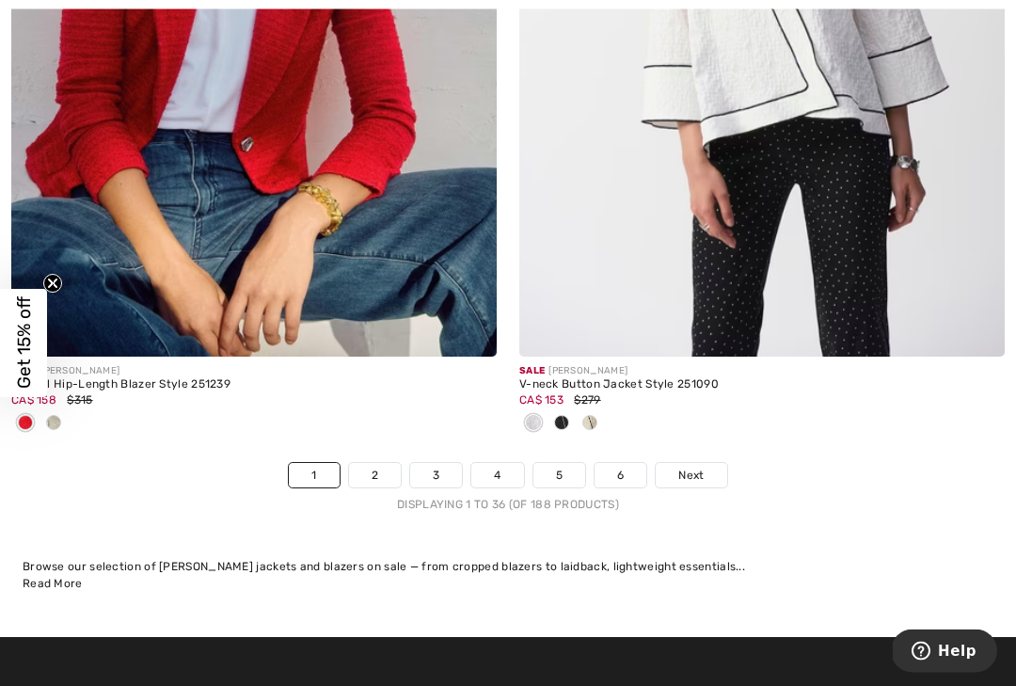
scroll to position [15023, 0]
click at [709, 463] on link "Next" at bounding box center [691, 475] width 71 height 24
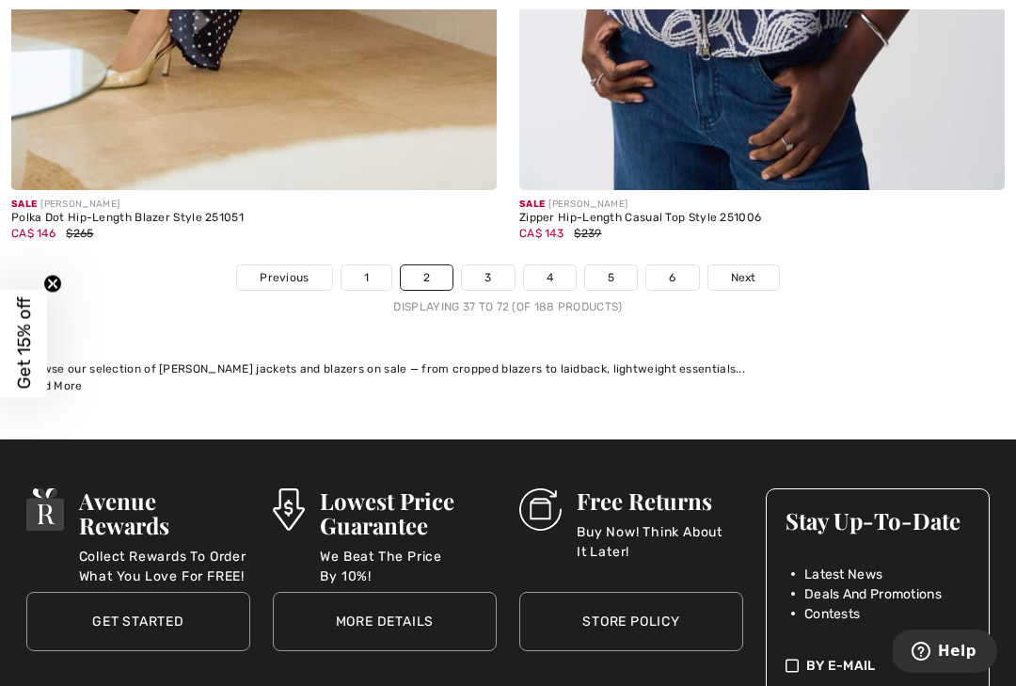
scroll to position [15214, 0]
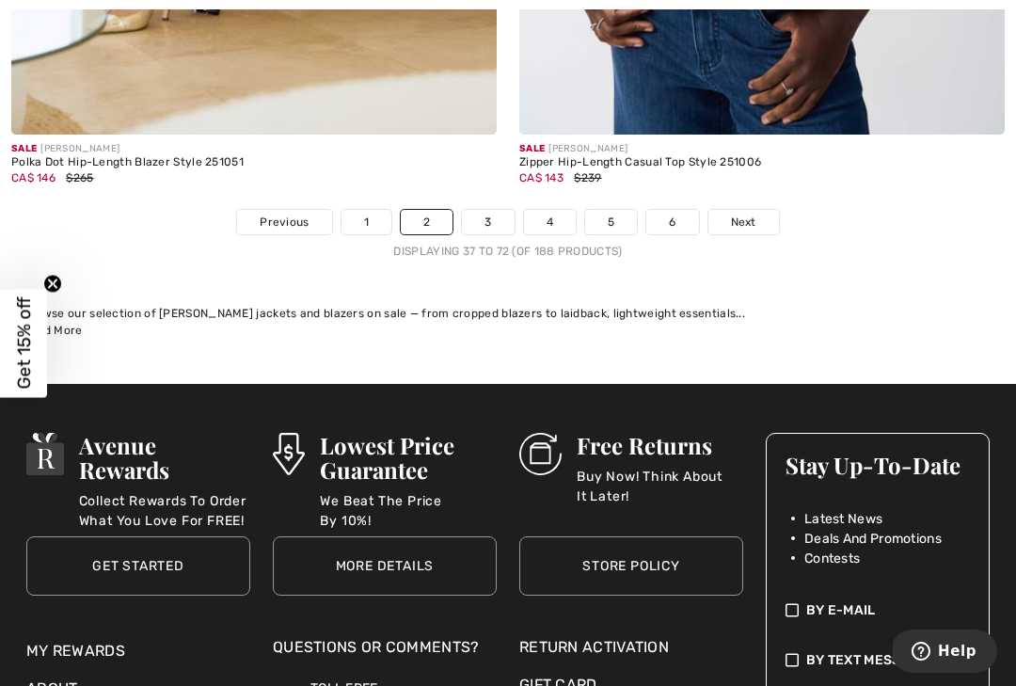
click at [752, 214] on span "Next" at bounding box center [743, 222] width 25 height 17
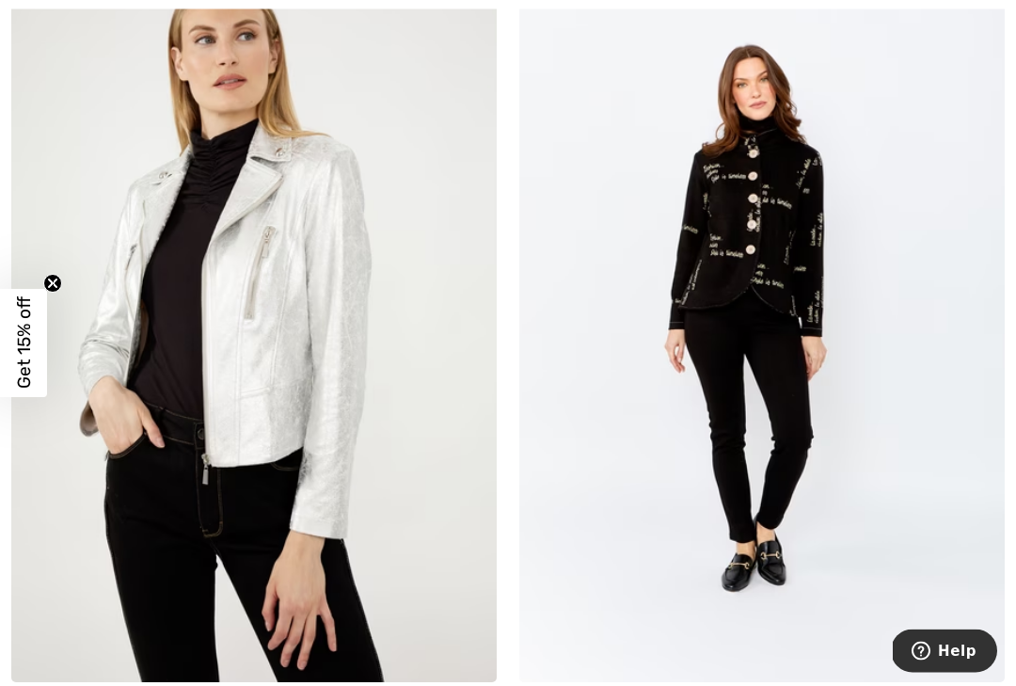
scroll to position [7908, 0]
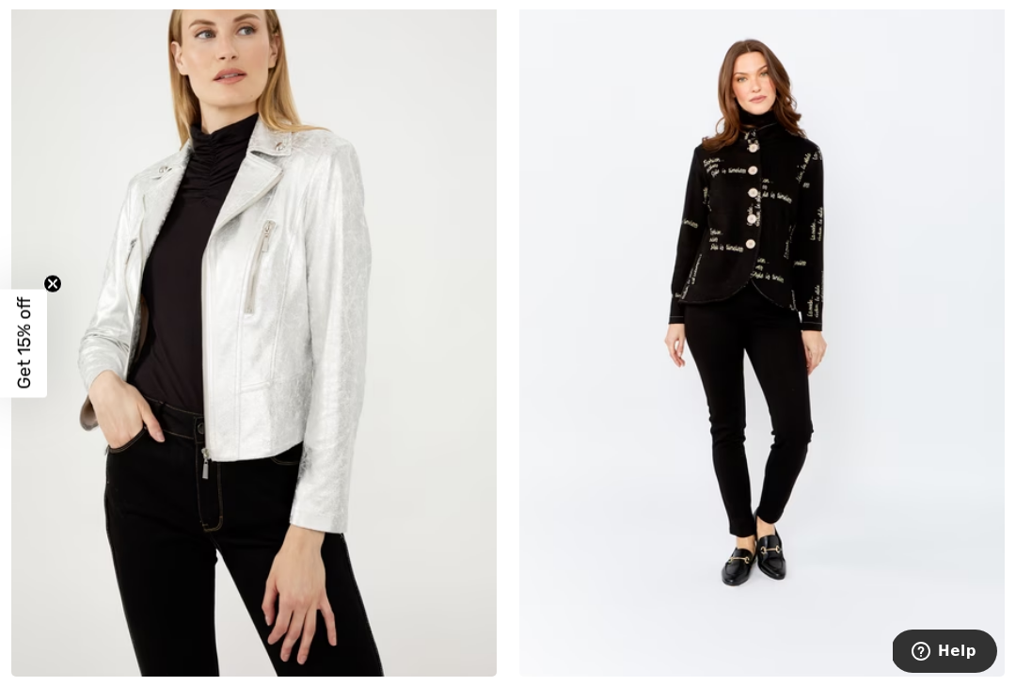
click at [158, 384] on img at bounding box center [253, 312] width 485 height 728
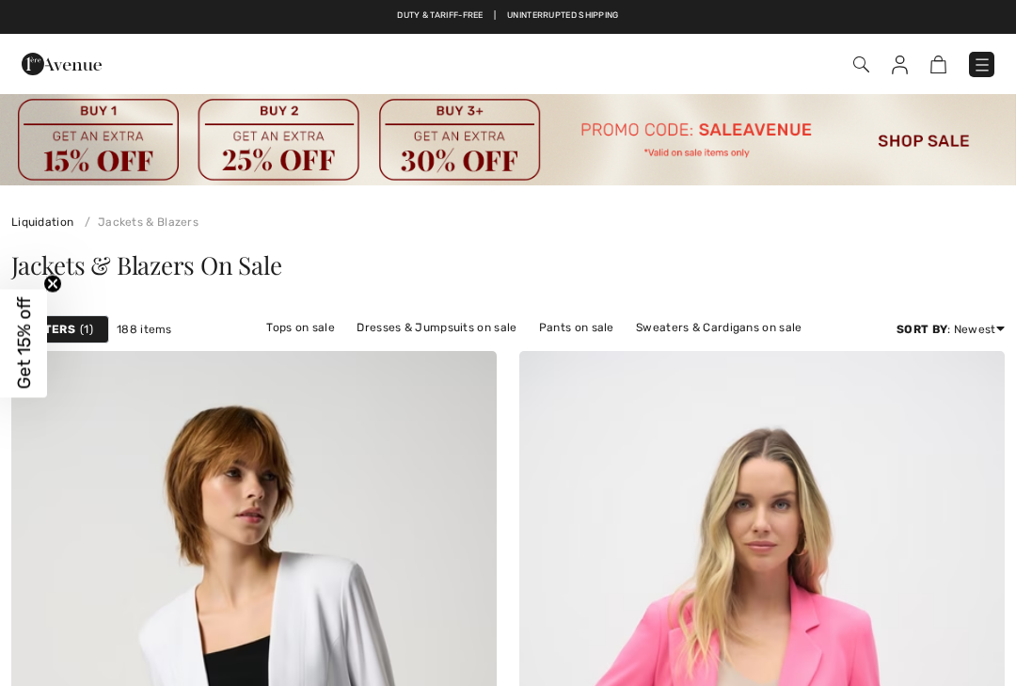
checkbox input "true"
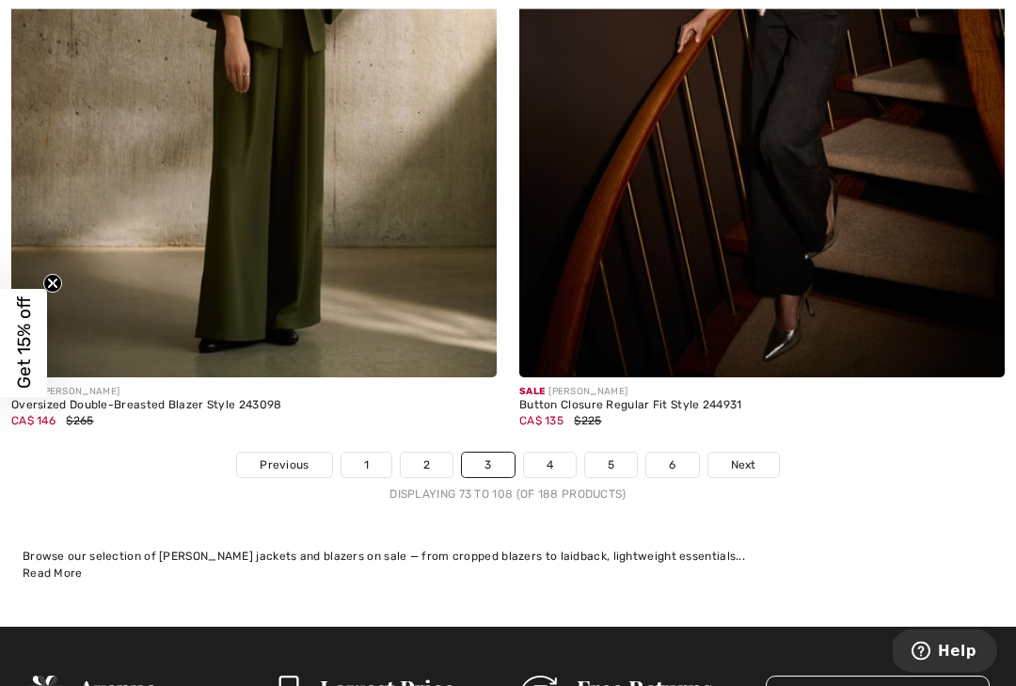
scroll to position [14817, 0]
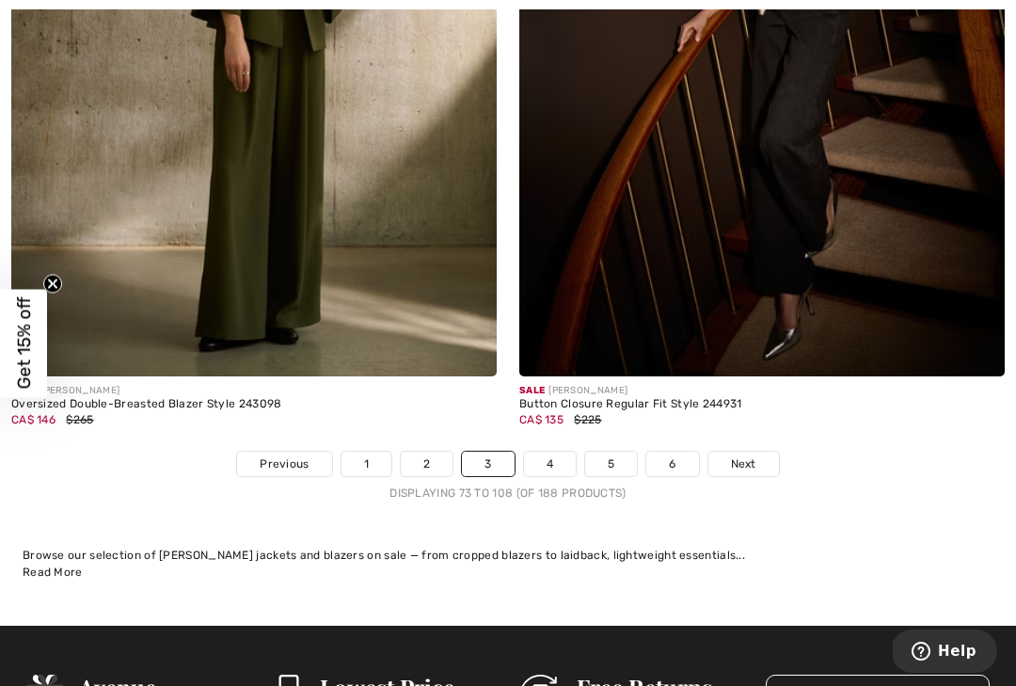
click at [555, 451] on link "4" at bounding box center [550, 463] width 52 height 24
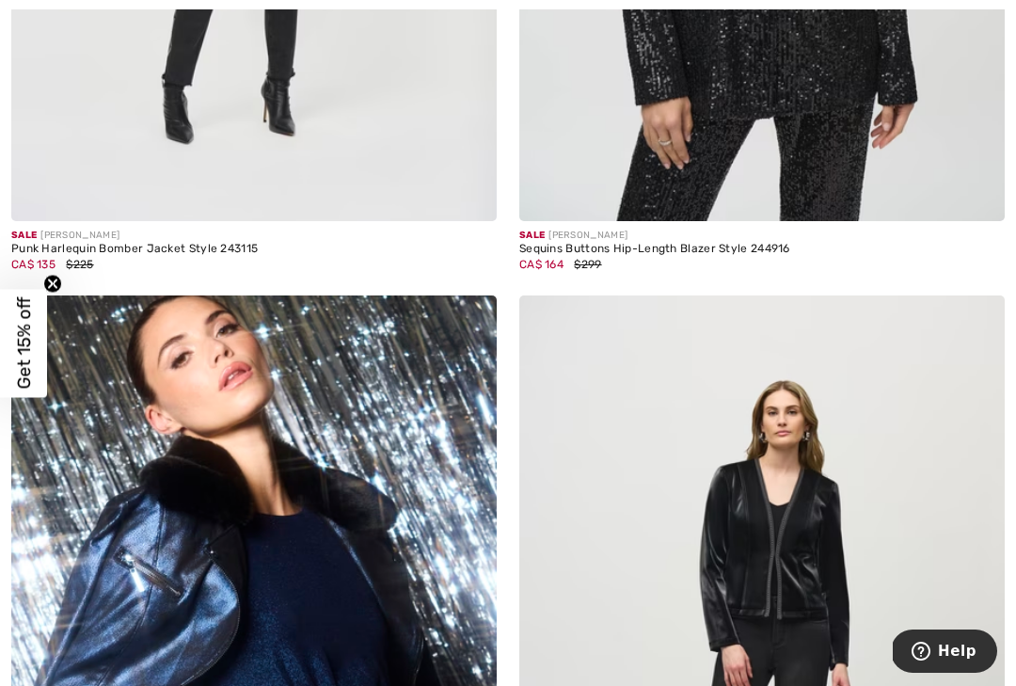
scroll to position [3618, 0]
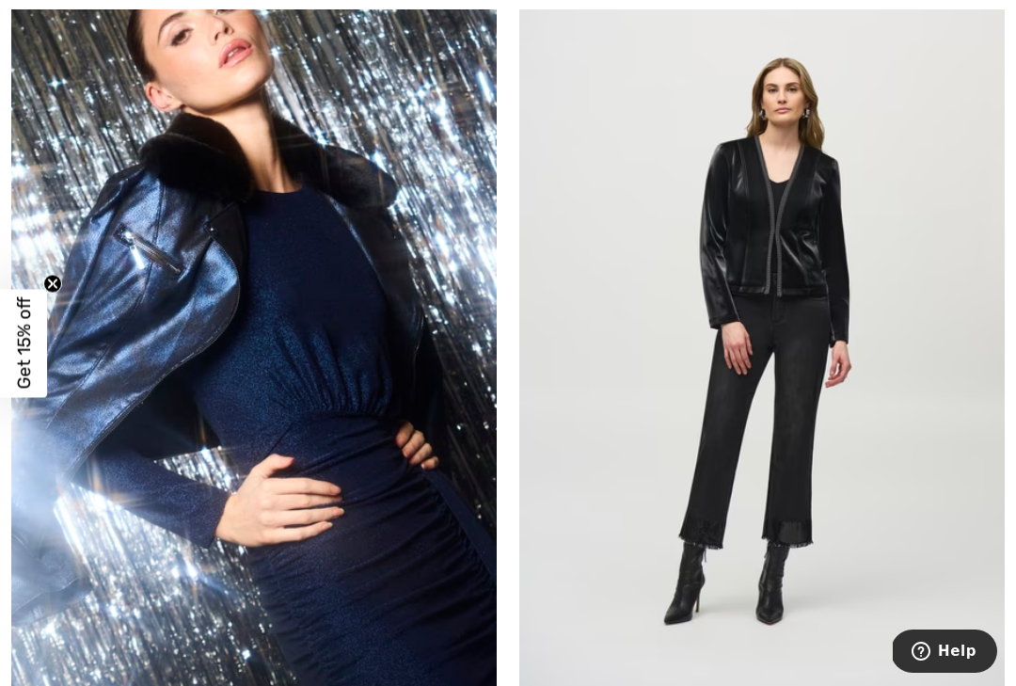
click at [112, 368] on img at bounding box center [253, 337] width 485 height 728
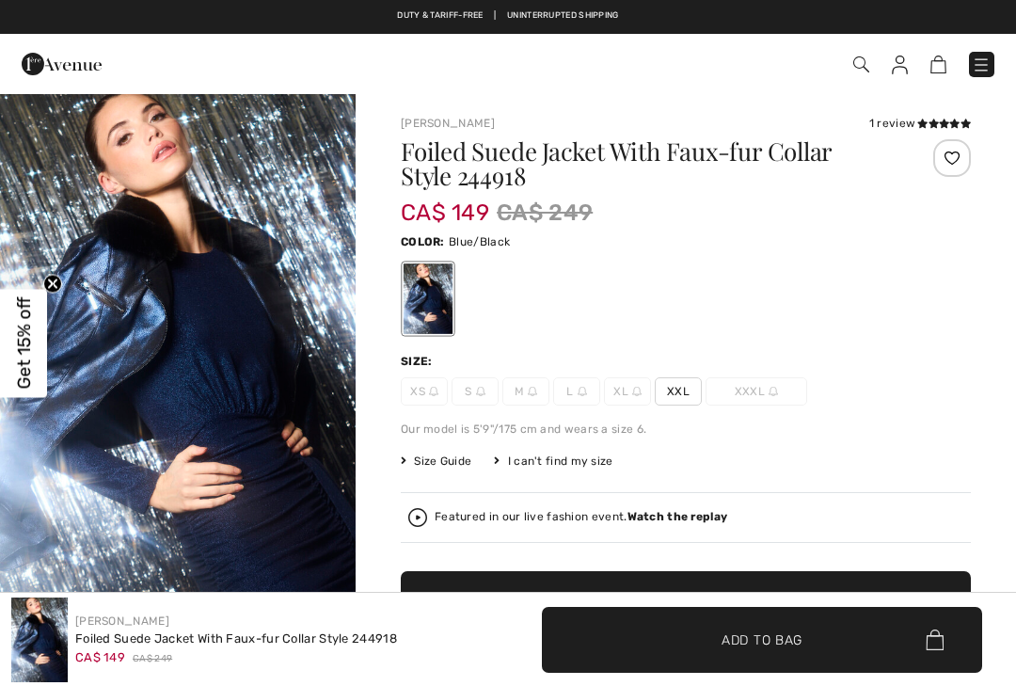
checkbox input "true"
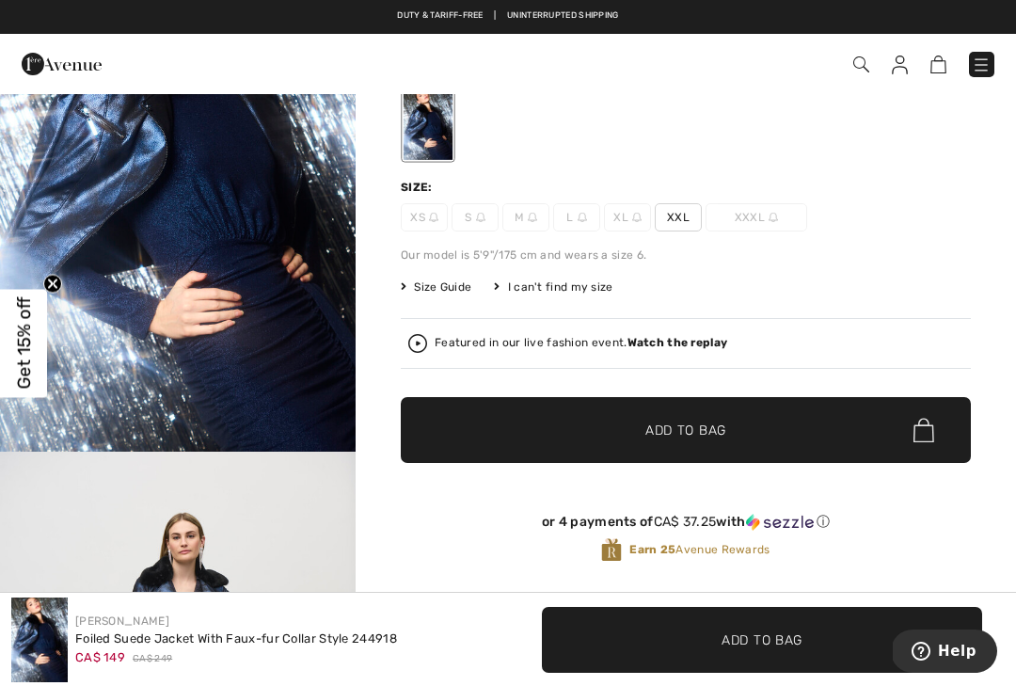
scroll to position [198, 0]
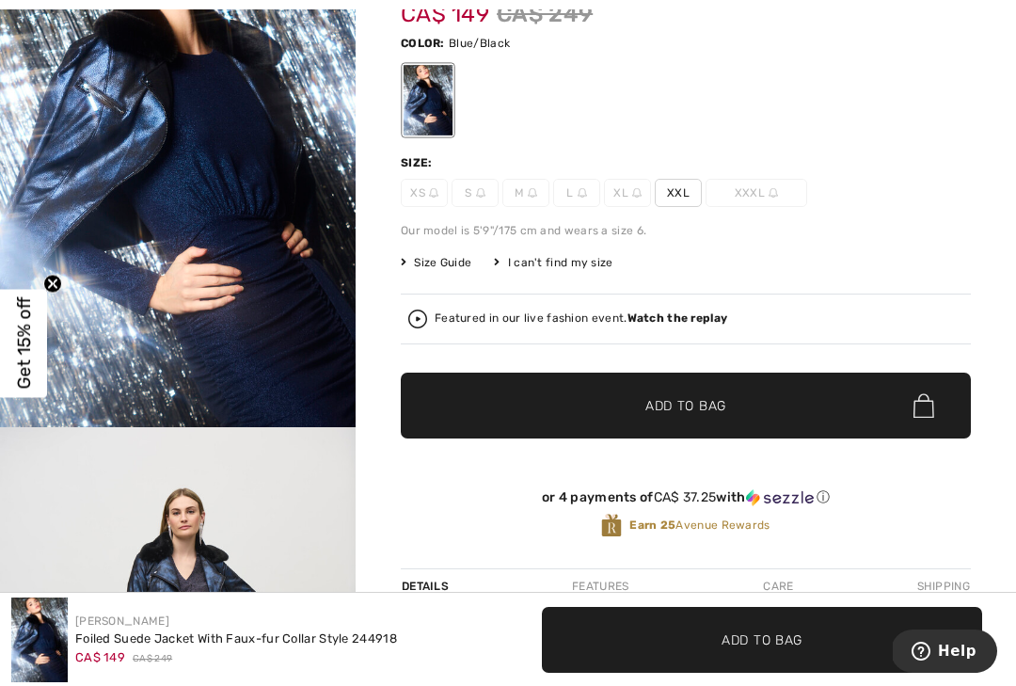
click at [874, 403] on span "✔ Added to Bag Add to Bag" at bounding box center [686, 405] width 570 height 66
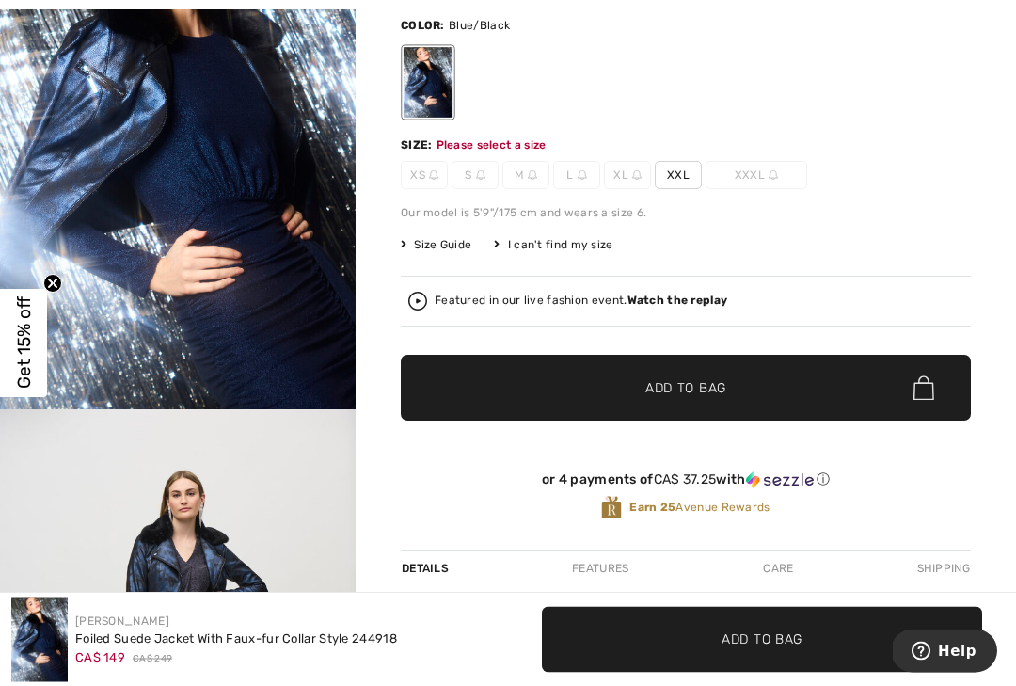
scroll to position [217, 0]
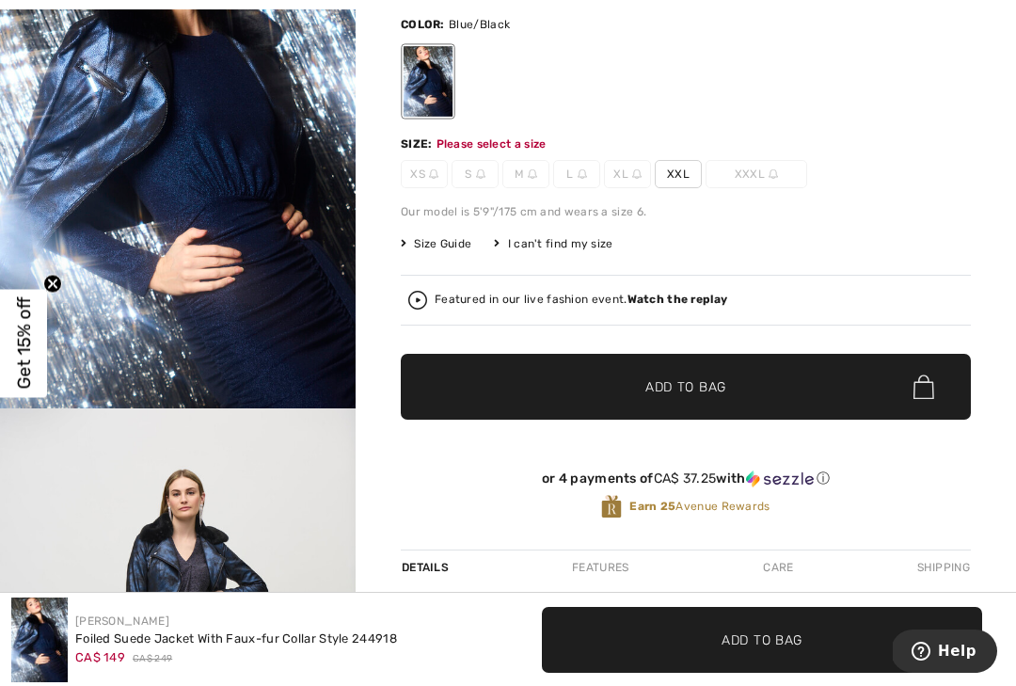
click at [785, 372] on span "✔ Added to Bag Add to Bag" at bounding box center [686, 387] width 570 height 66
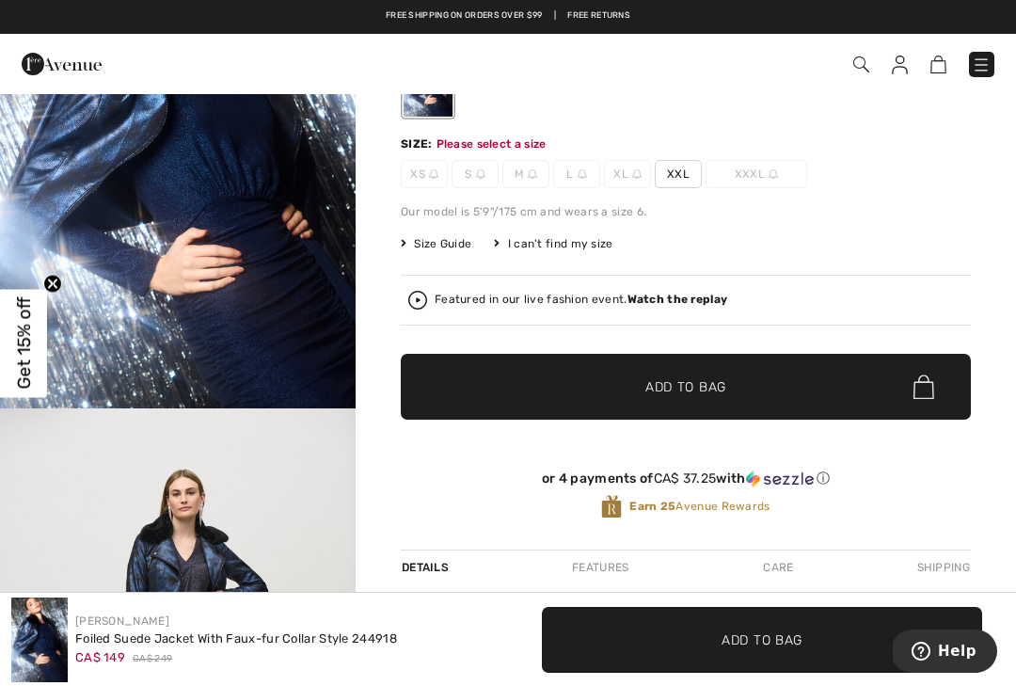
click at [795, 388] on span "✔ Added to Bag Add to Bag" at bounding box center [686, 387] width 570 height 66
click at [673, 182] on span "XXL" at bounding box center [678, 174] width 47 height 28
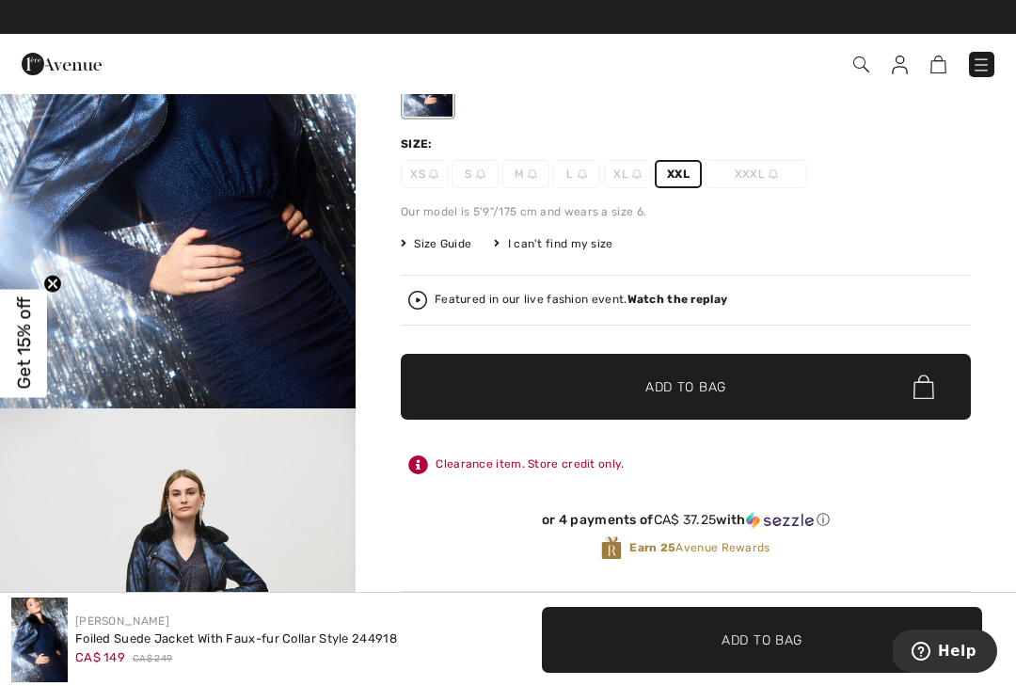
click at [641, 381] on span "✔ Added to Bag" at bounding box center [657, 387] width 115 height 20
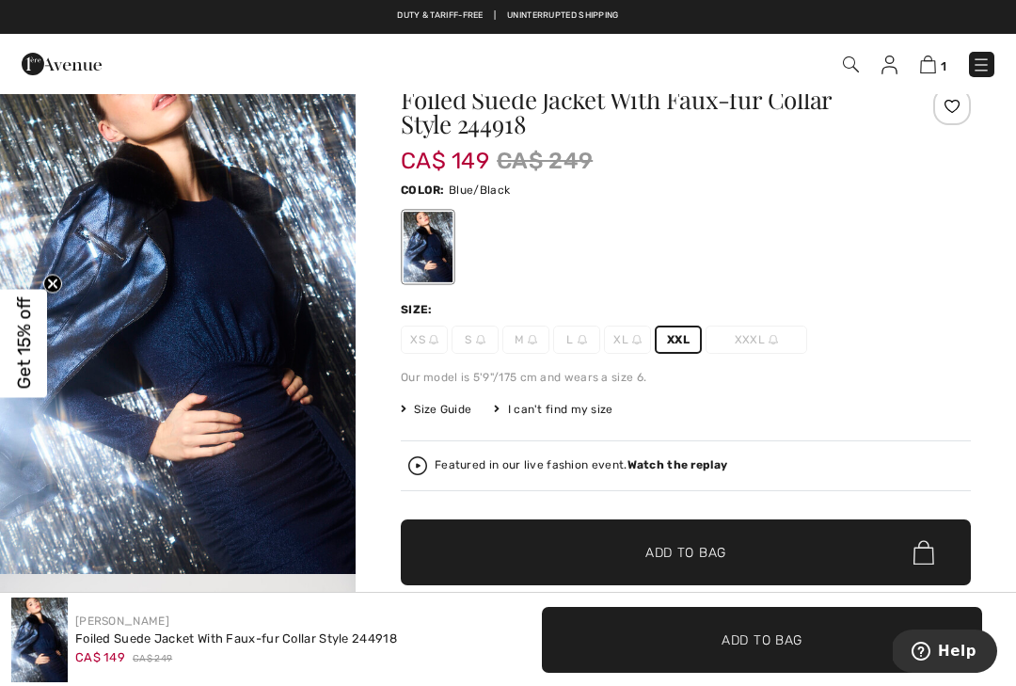
scroll to position [15, 0]
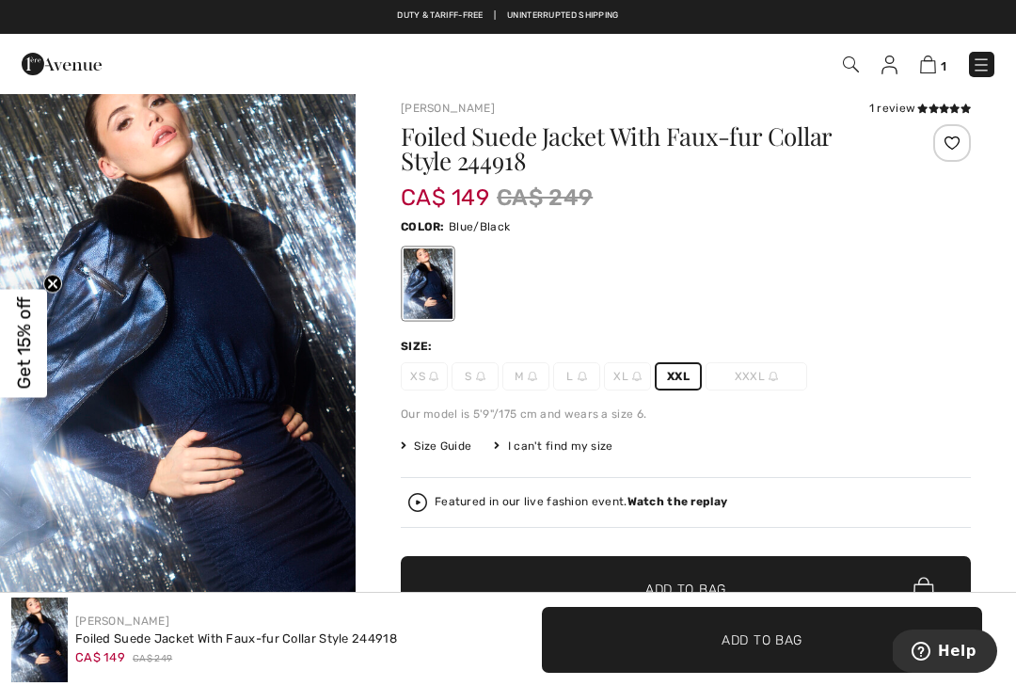
click at [707, 499] on strong "Watch the replay" at bounding box center [677, 501] width 101 height 13
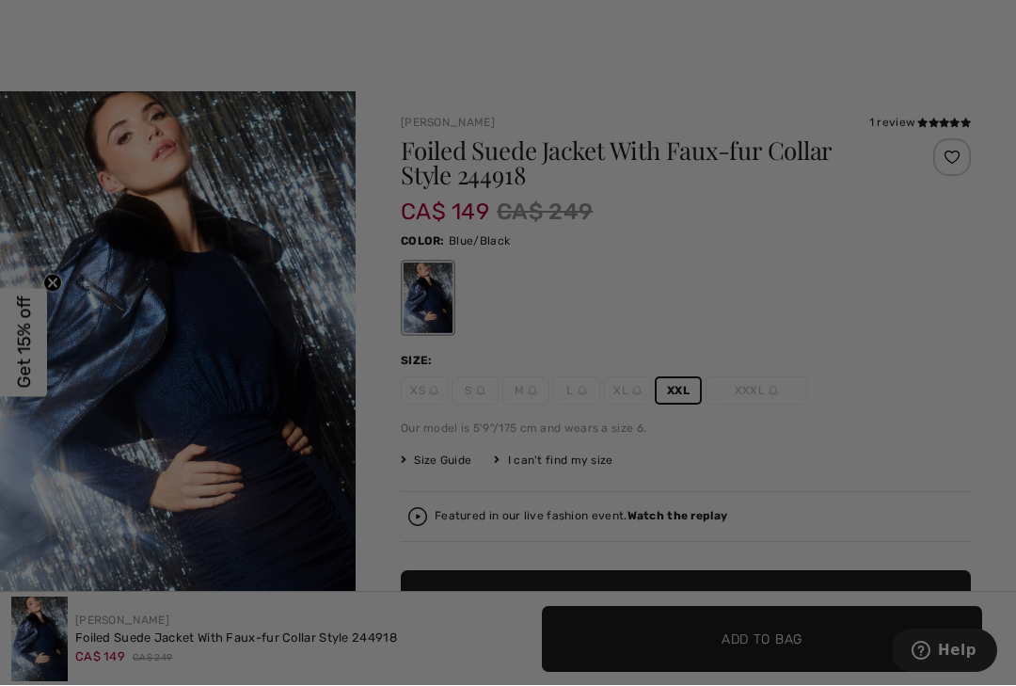
scroll to position [0, 0]
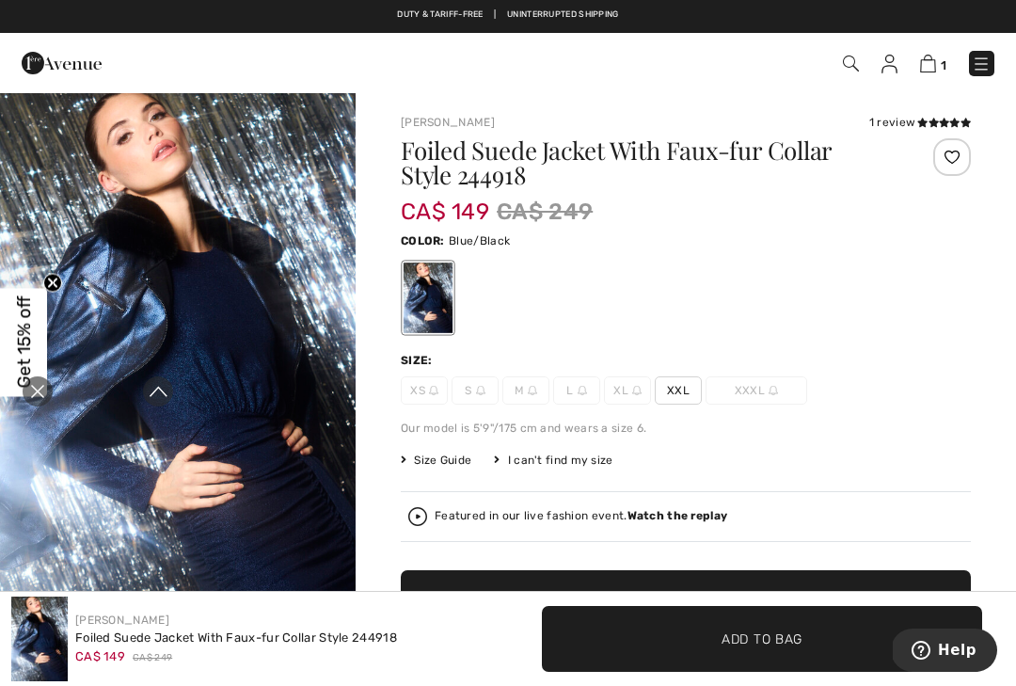
click at [945, 383] on div "XS S M L XL XXL XXXL" at bounding box center [686, 390] width 570 height 28
click at [30, 386] on icon "Close live curation" at bounding box center [37, 392] width 23 height 23
